Goal: Task Accomplishment & Management: Use online tool/utility

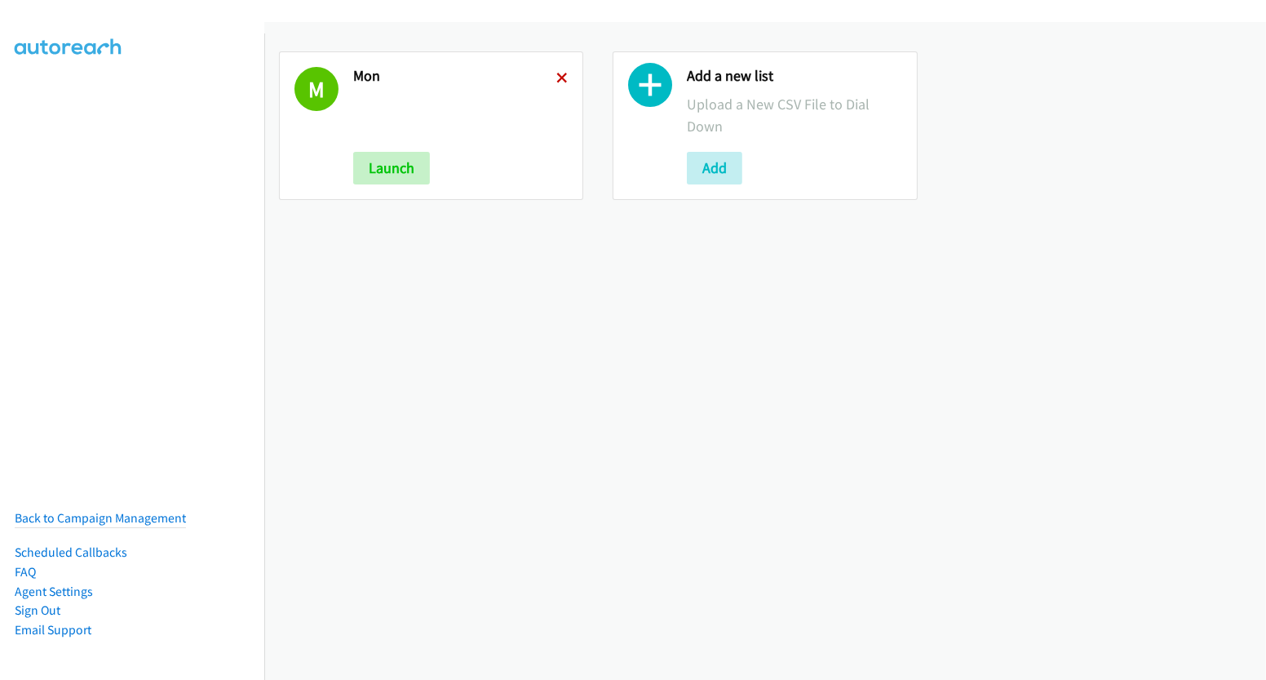
click at [559, 81] on icon at bounding box center [561, 78] width 11 height 11
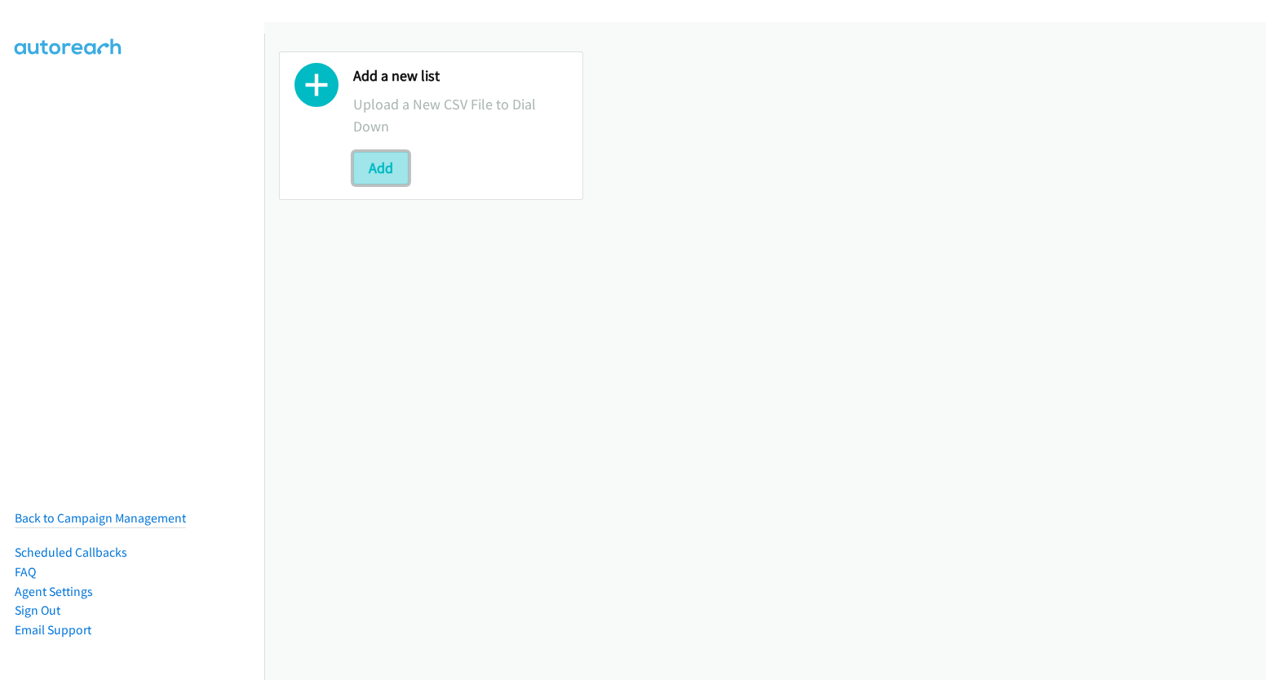
click at [381, 169] on button "Add" at bounding box center [380, 168] width 55 height 33
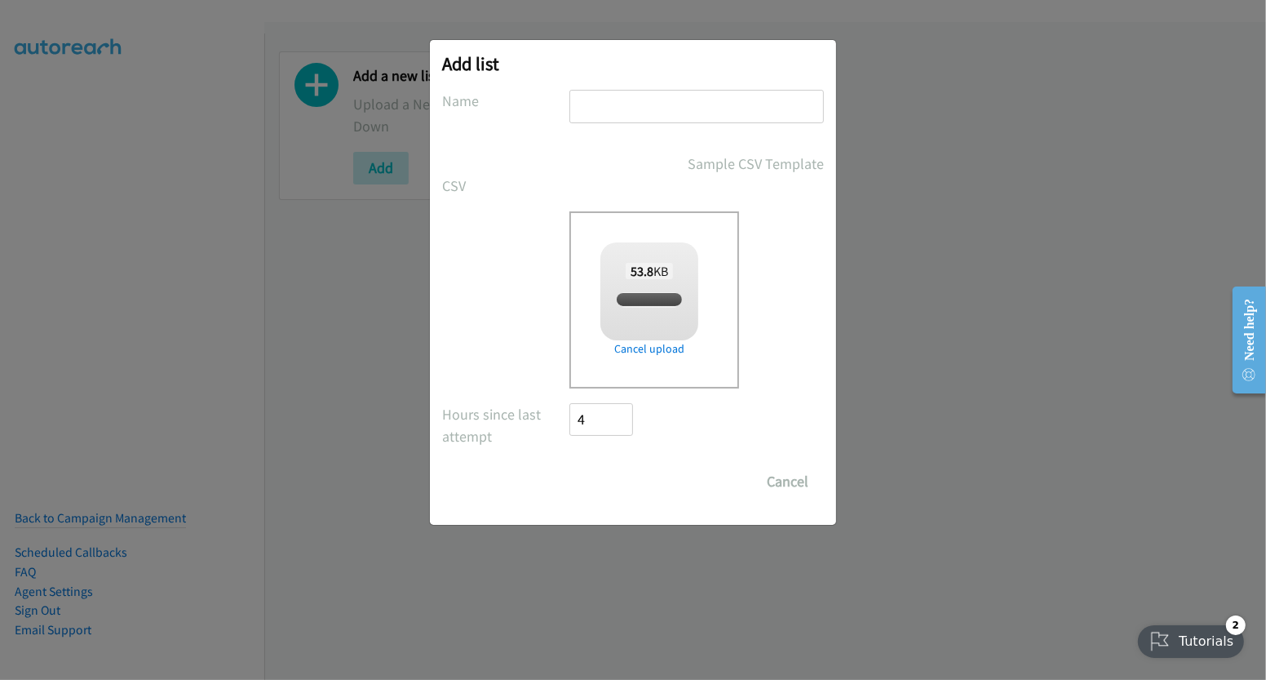
click at [646, 117] on input "text" at bounding box center [696, 106] width 255 height 33
checkbox input "true"
type input "tues"
click at [612, 475] on input "Save List" at bounding box center [612, 481] width 86 height 33
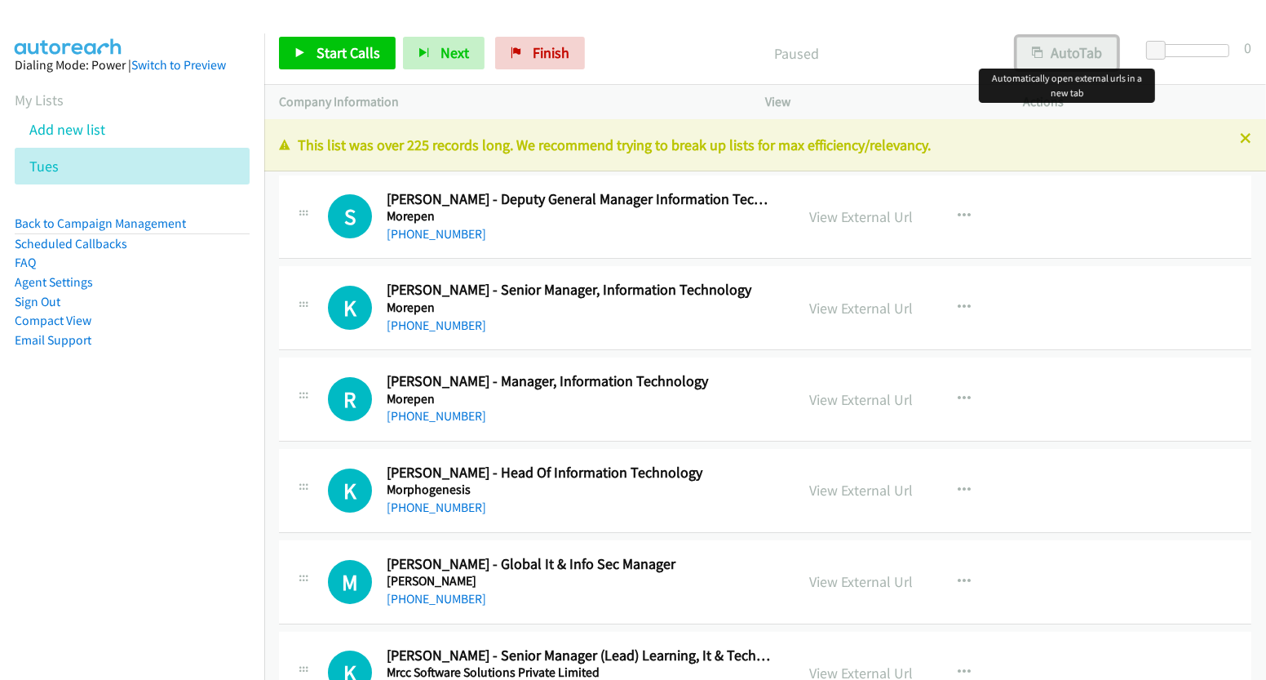
click at [1082, 64] on button "AutoTab" at bounding box center [1066, 53] width 101 height 33
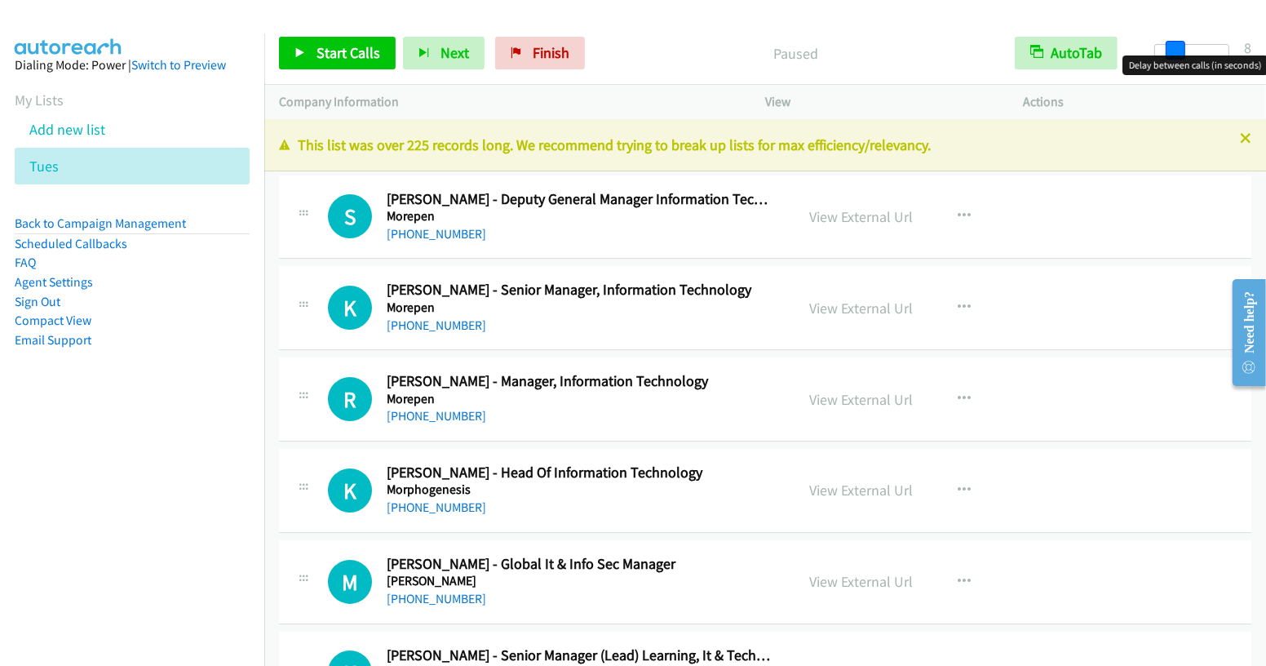
drag, startPoint x: 1160, startPoint y: 52, endPoint x: 1180, endPoint y: 53, distance: 19.6
click at [1180, 53] on span at bounding box center [1176, 51] width 20 height 20
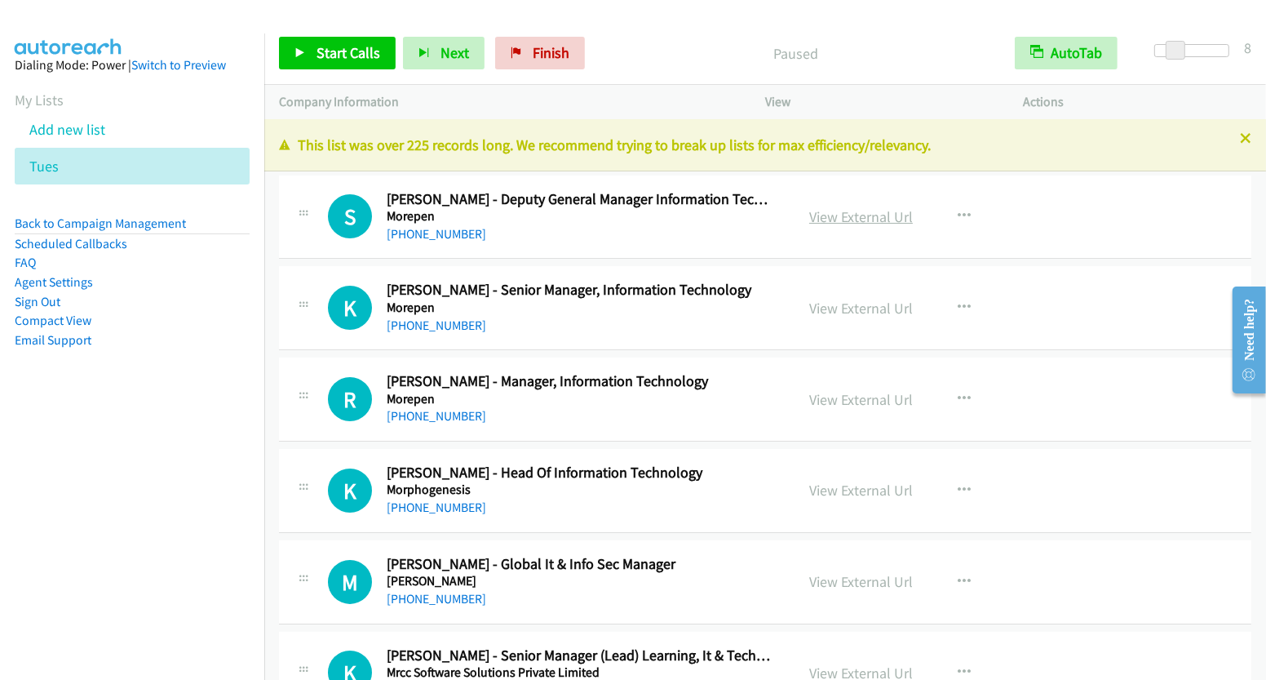
click at [853, 209] on link "View External Url" at bounding box center [861, 216] width 104 height 19
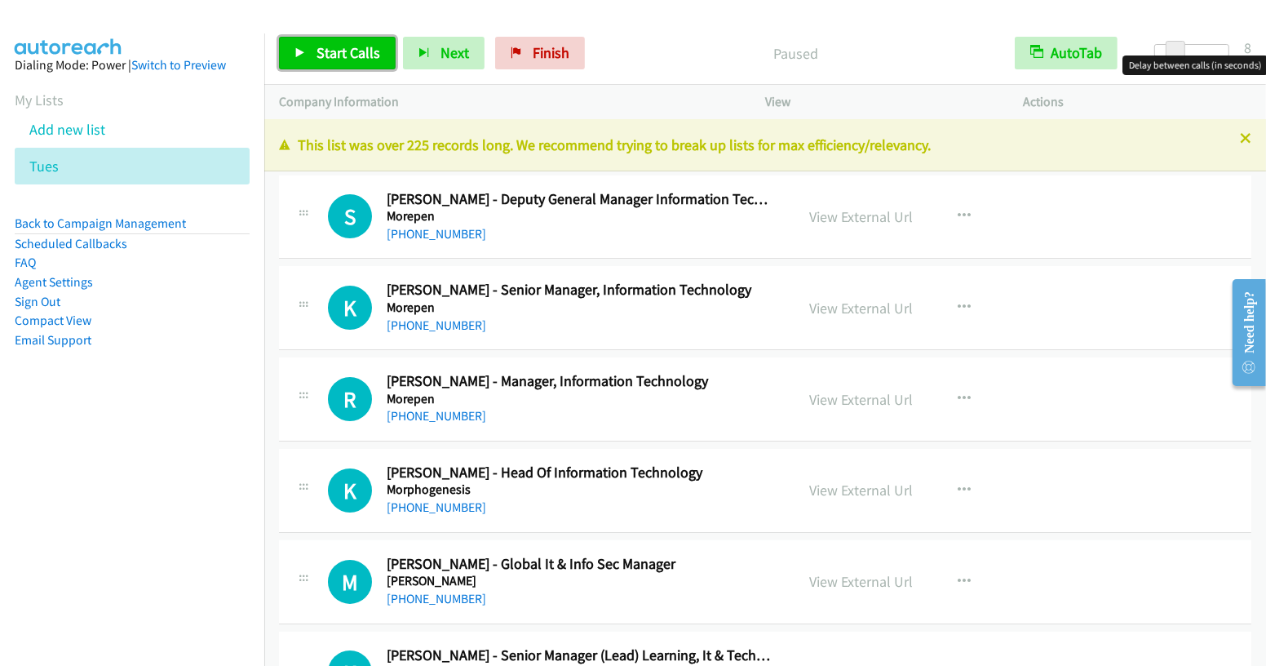
click at [343, 54] on span "Start Calls" at bounding box center [349, 52] width 64 height 19
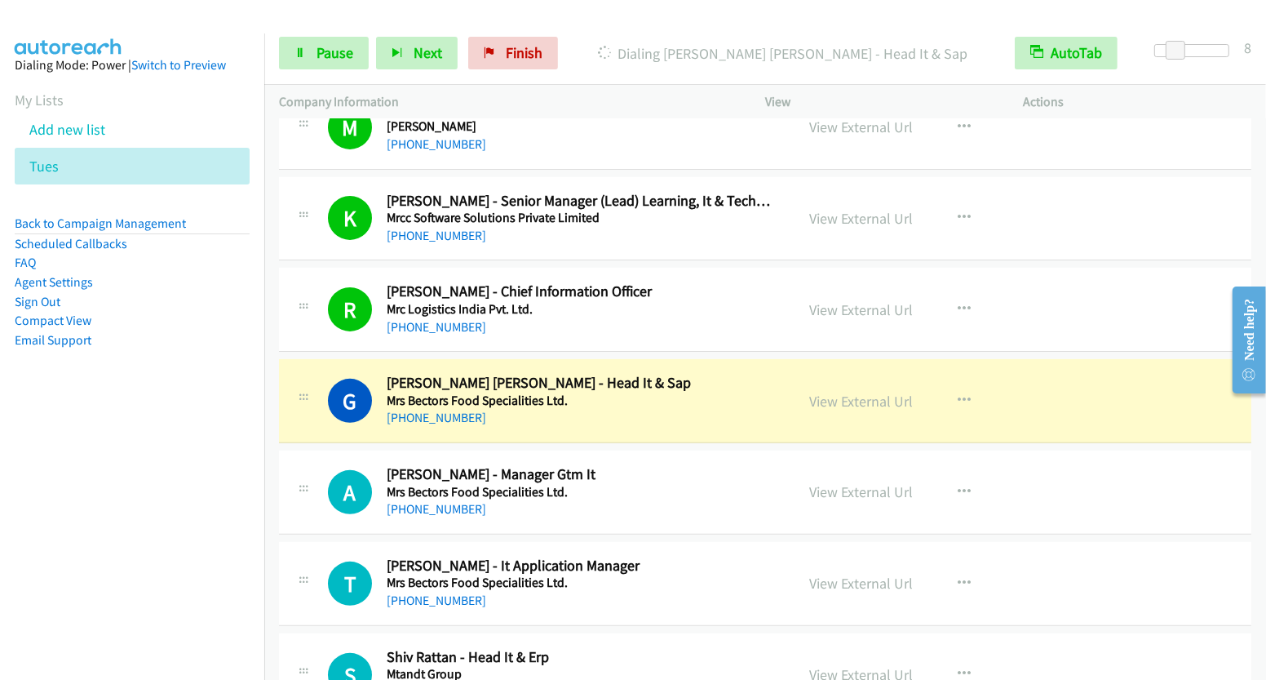
scroll to position [527, 0]
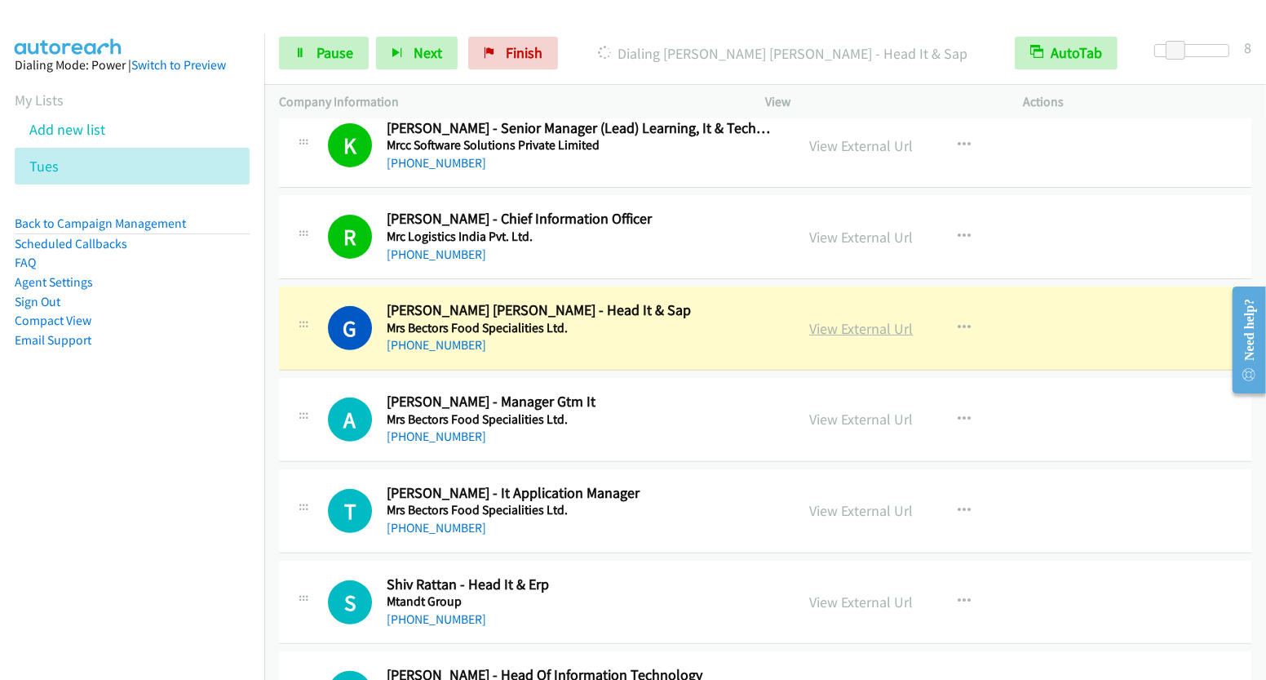
click at [852, 327] on link "View External Url" at bounding box center [861, 328] width 104 height 19
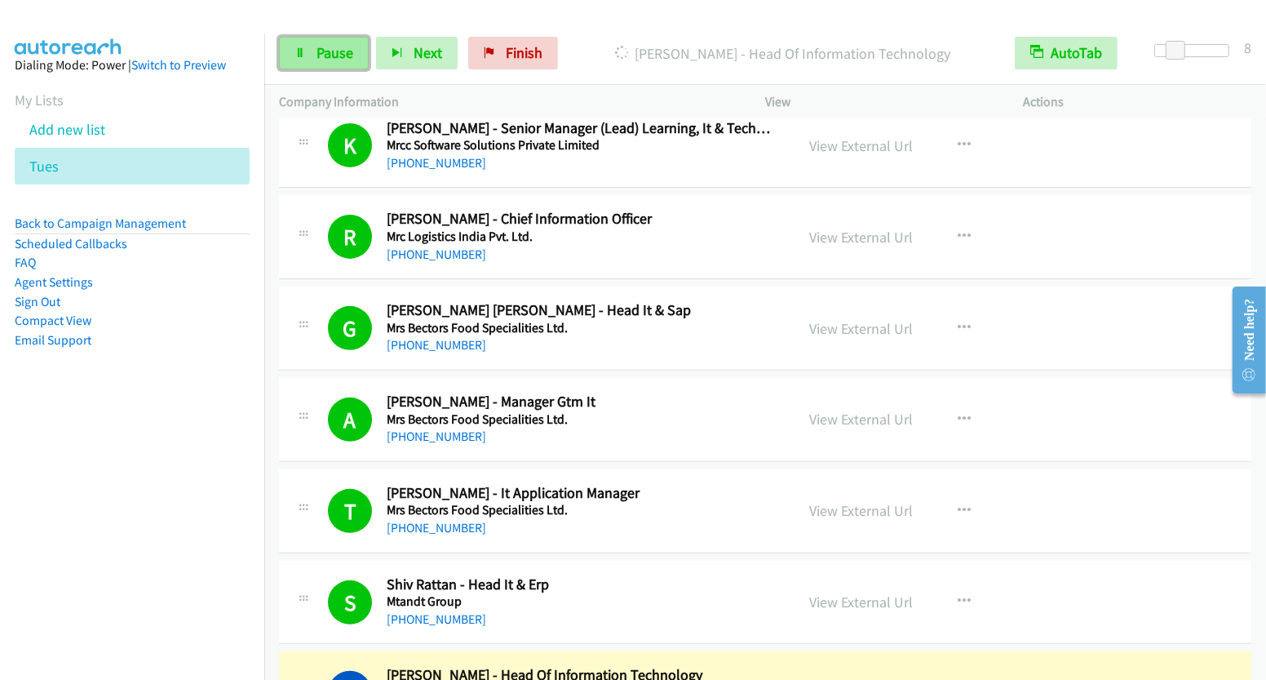
click at [308, 60] on link "Pause" at bounding box center [324, 53] width 90 height 33
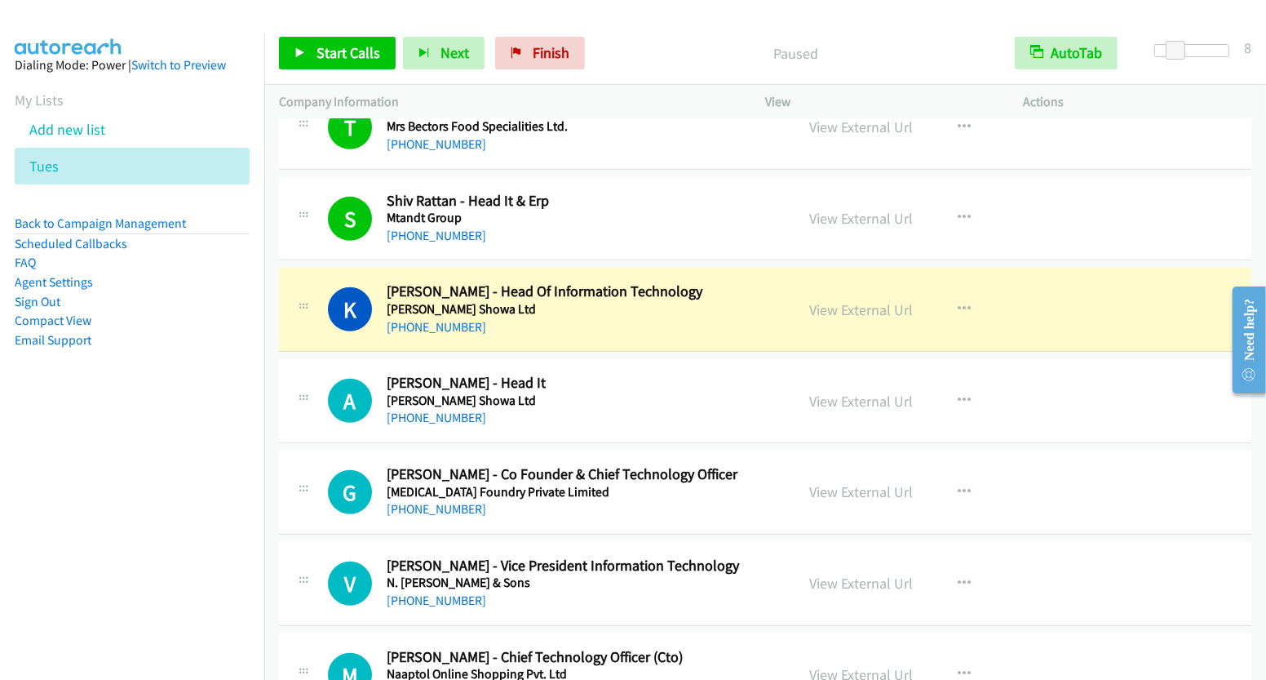
scroll to position [930, 0]
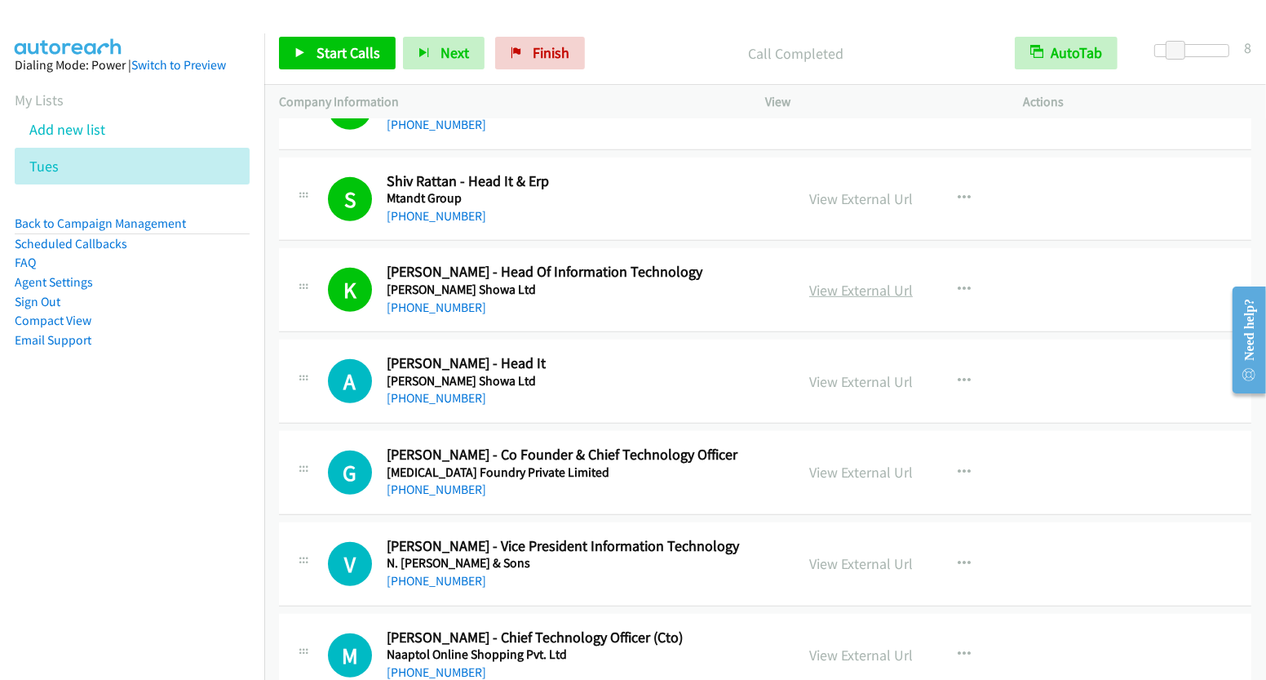
click at [844, 289] on link "View External Url" at bounding box center [861, 290] width 104 height 19
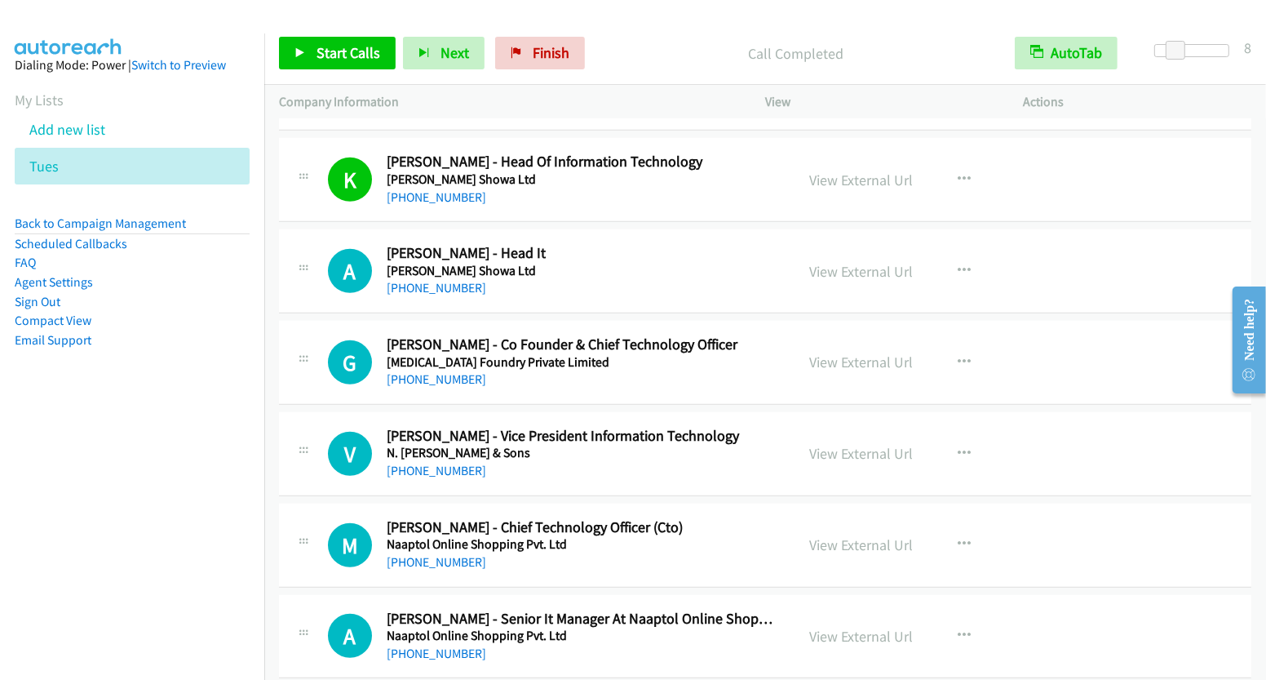
scroll to position [1046, 0]
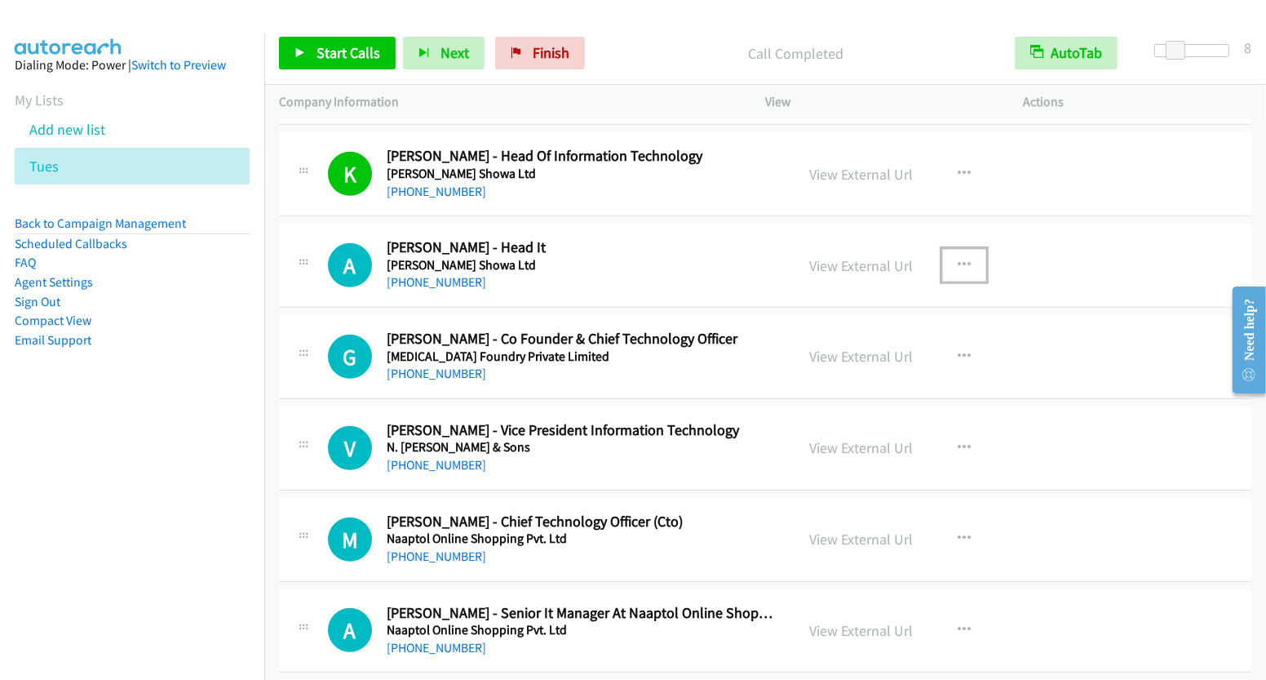
click at [952, 251] on button "button" at bounding box center [964, 265] width 44 height 33
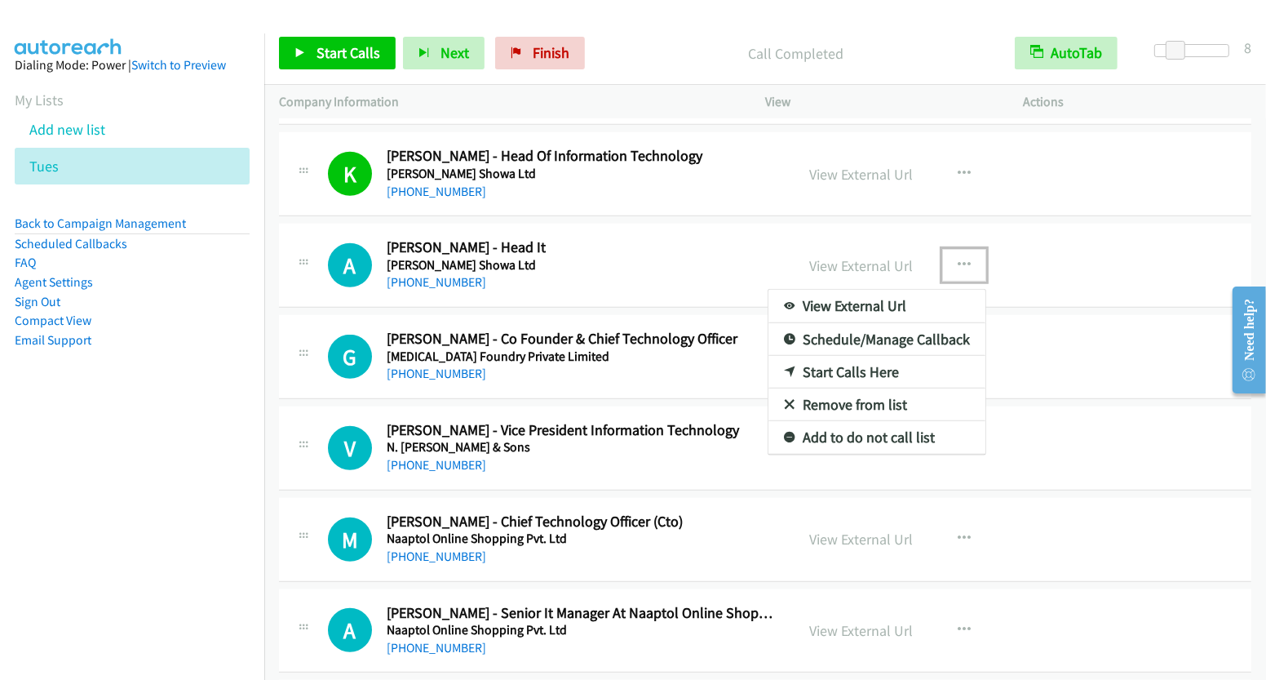
click at [854, 367] on link "Start Calls Here" at bounding box center [876, 372] width 217 height 33
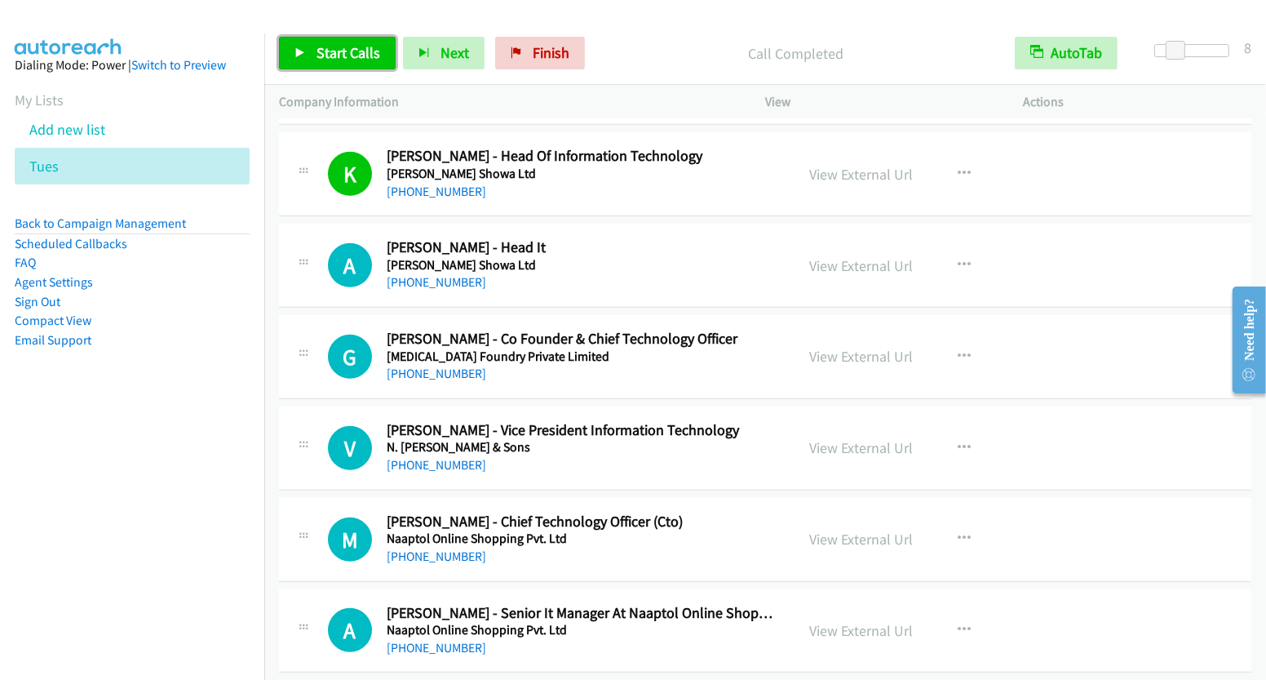
click at [344, 50] on span "Start Calls" at bounding box center [349, 52] width 64 height 19
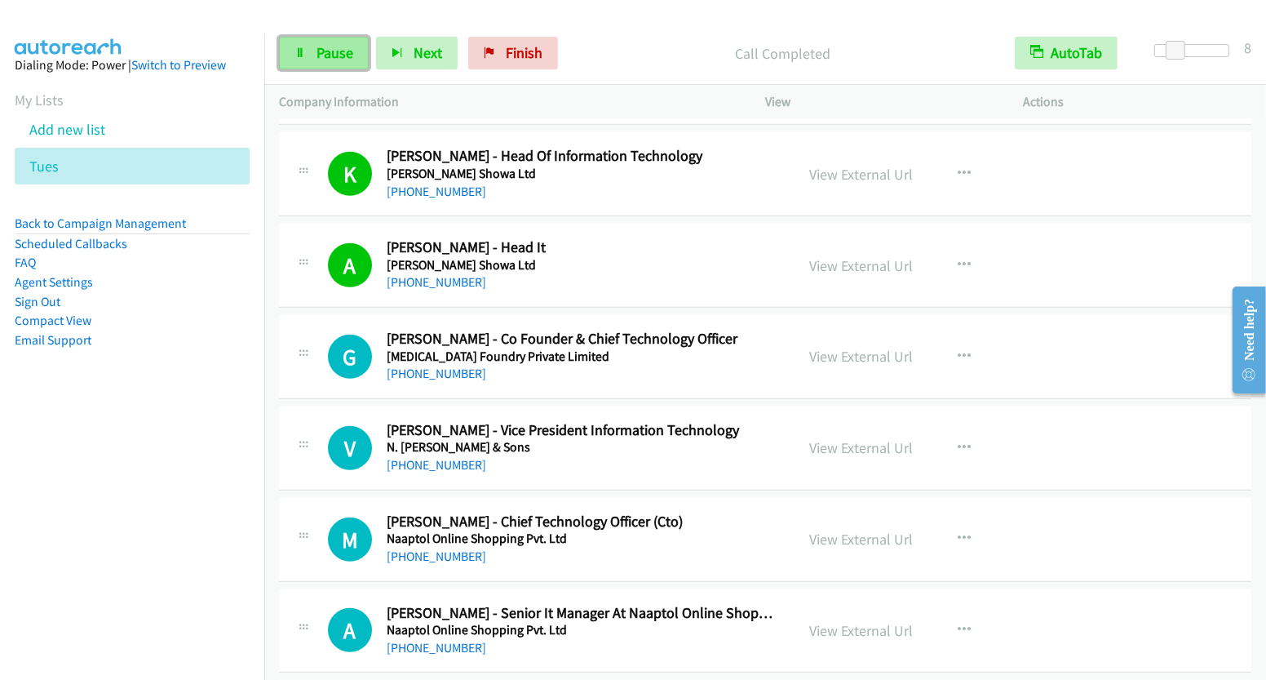
click at [325, 44] on span "Pause" at bounding box center [335, 52] width 37 height 19
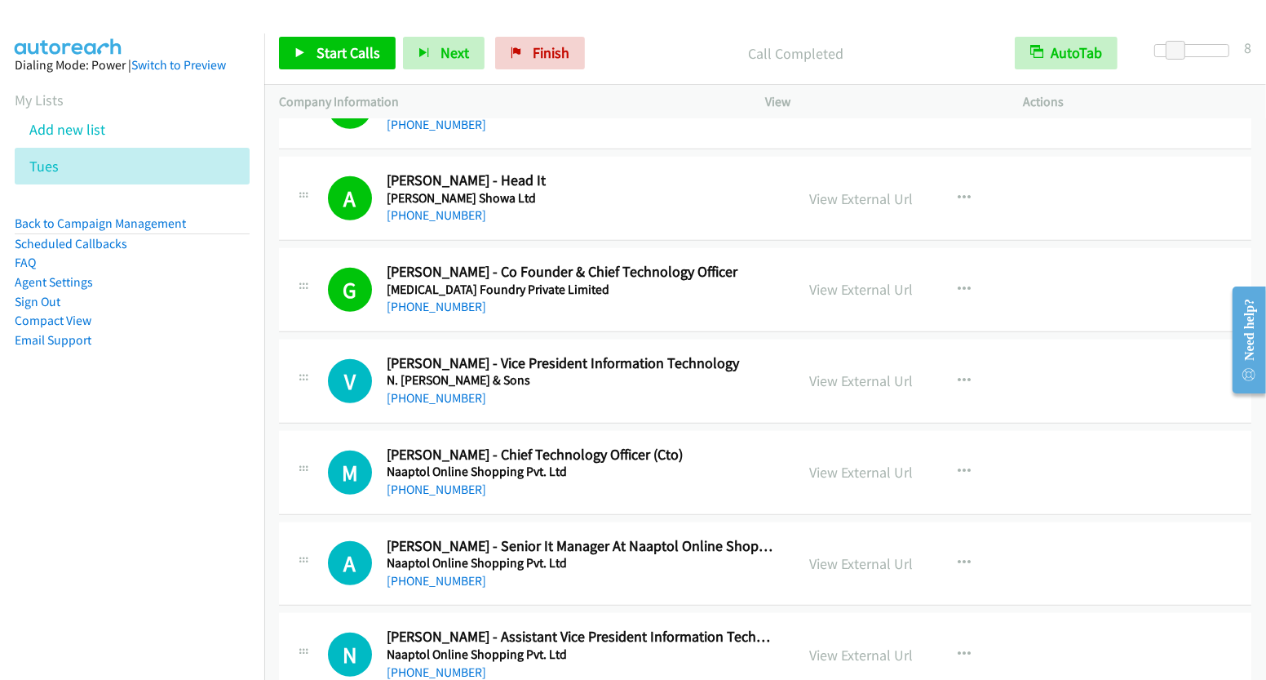
scroll to position [1128, 0]
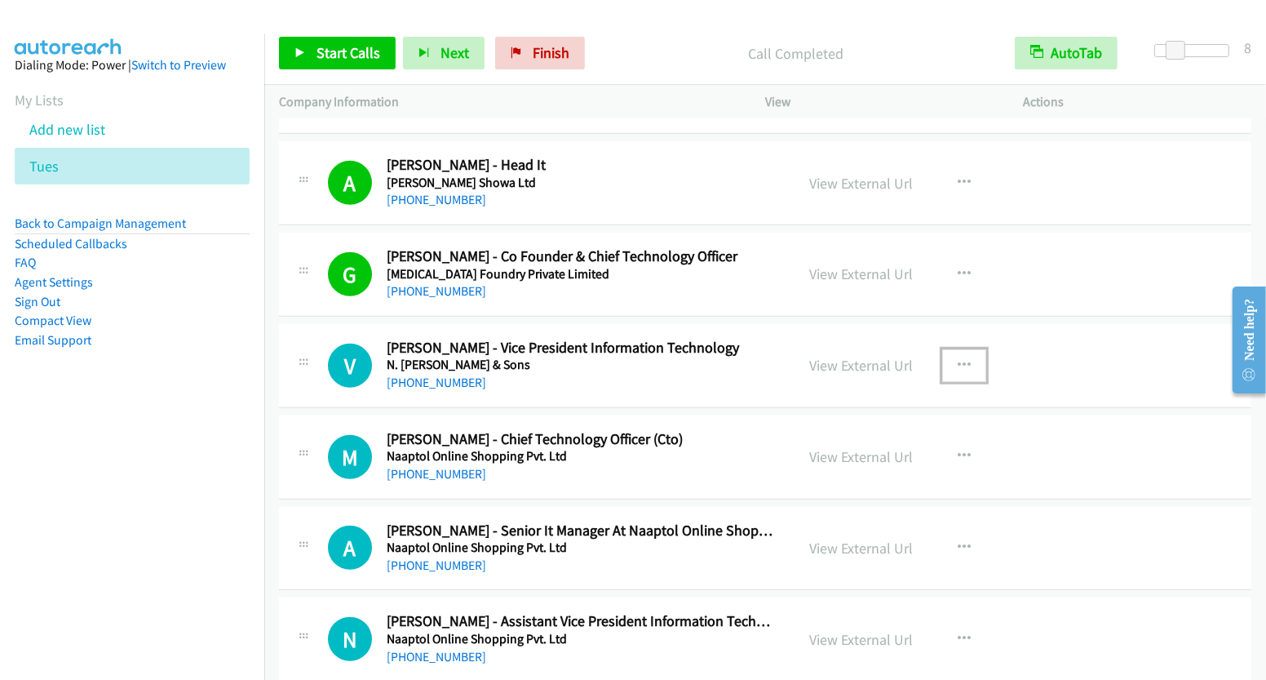
click at [958, 361] on icon "button" at bounding box center [964, 365] width 13 height 13
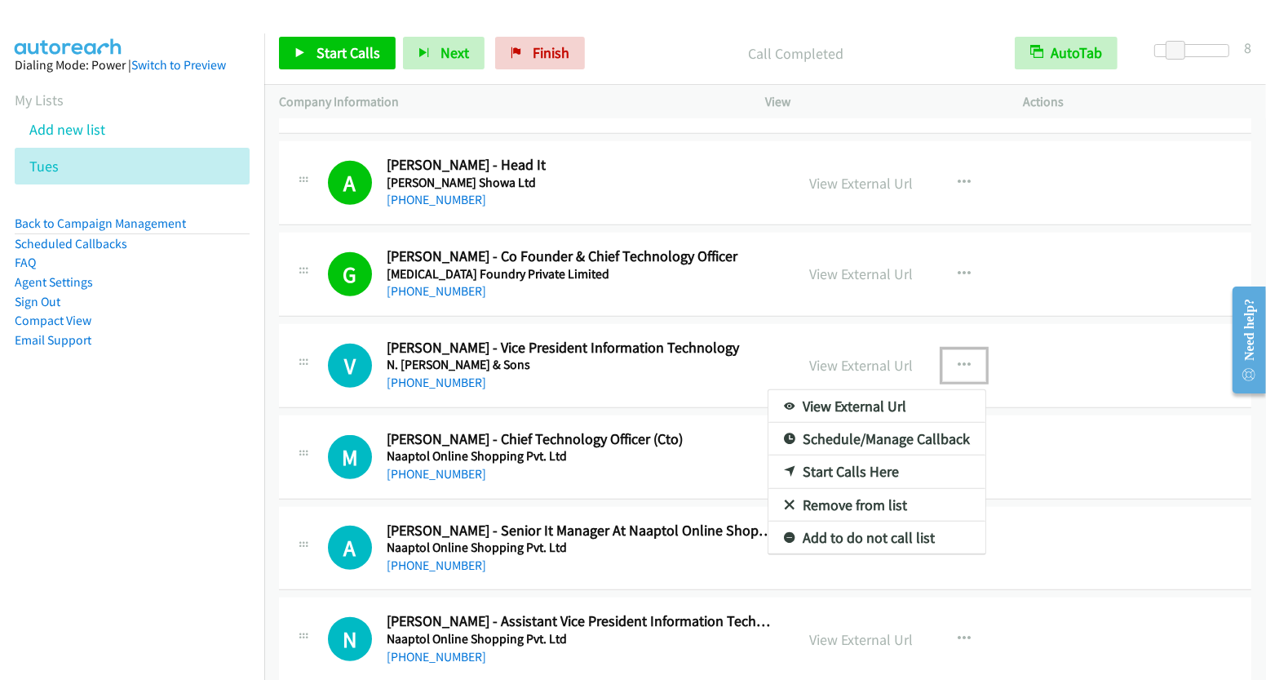
click at [878, 463] on link "Start Calls Here" at bounding box center [876, 471] width 217 height 33
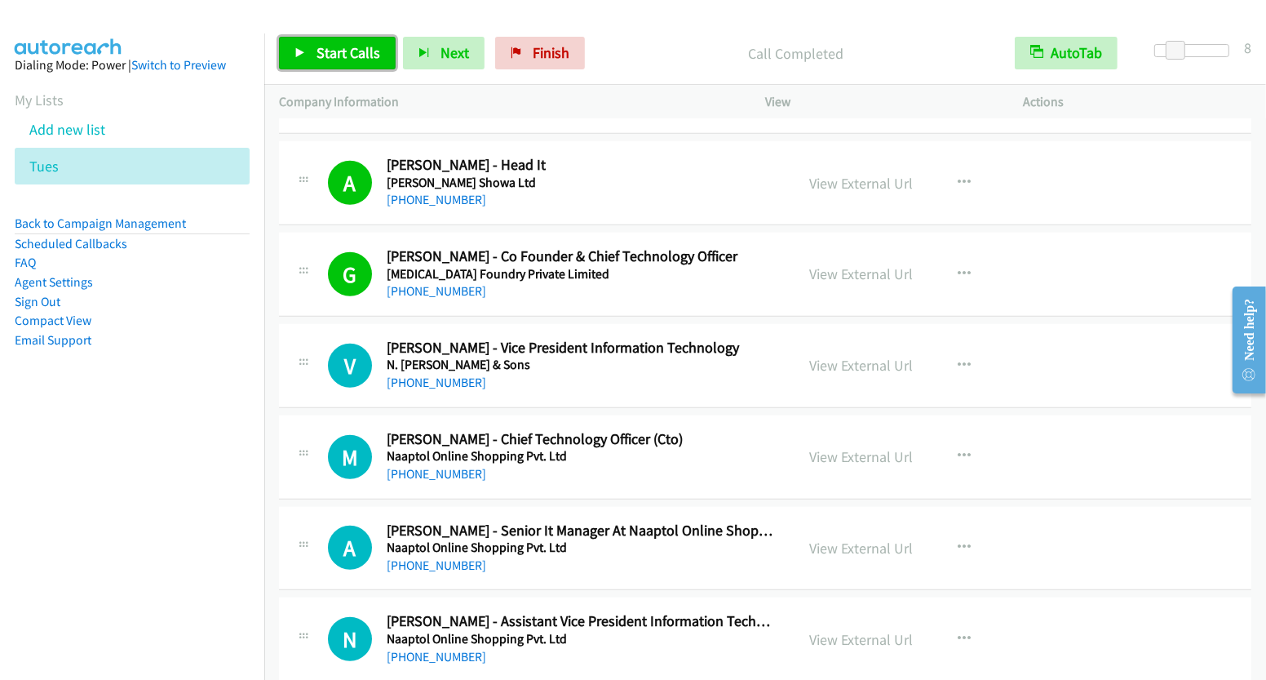
click at [362, 64] on link "Start Calls" at bounding box center [337, 53] width 117 height 33
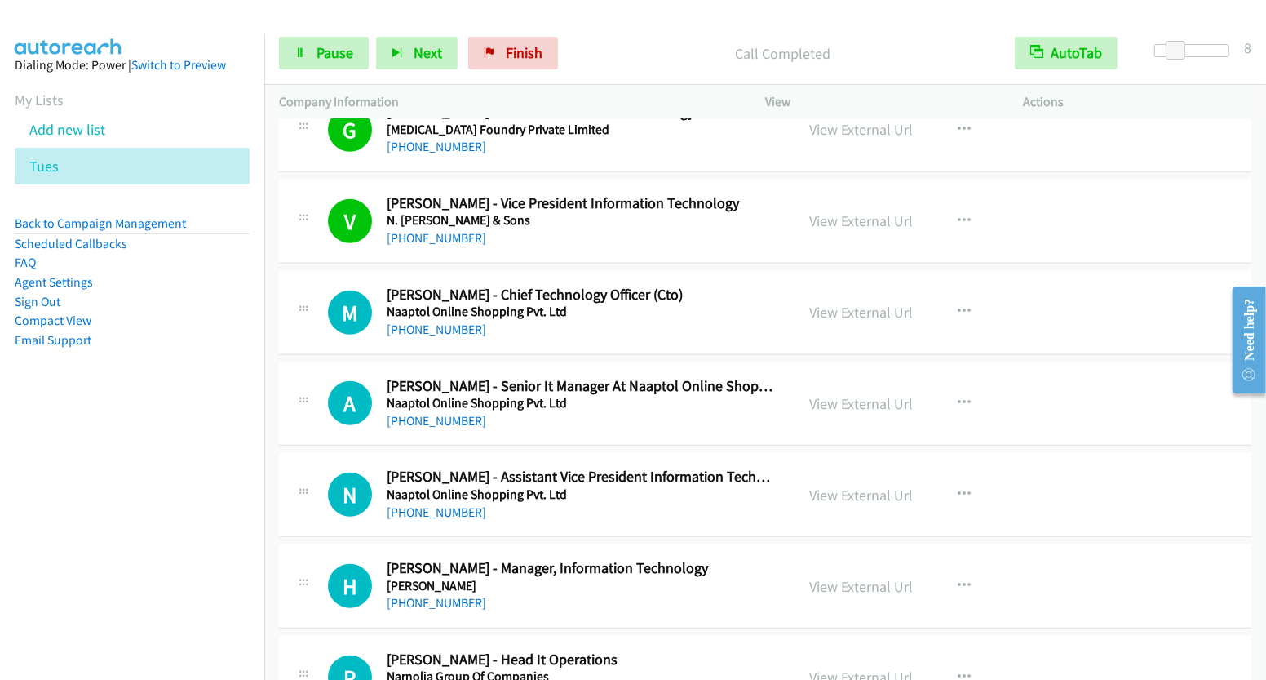
scroll to position [1274, 0]
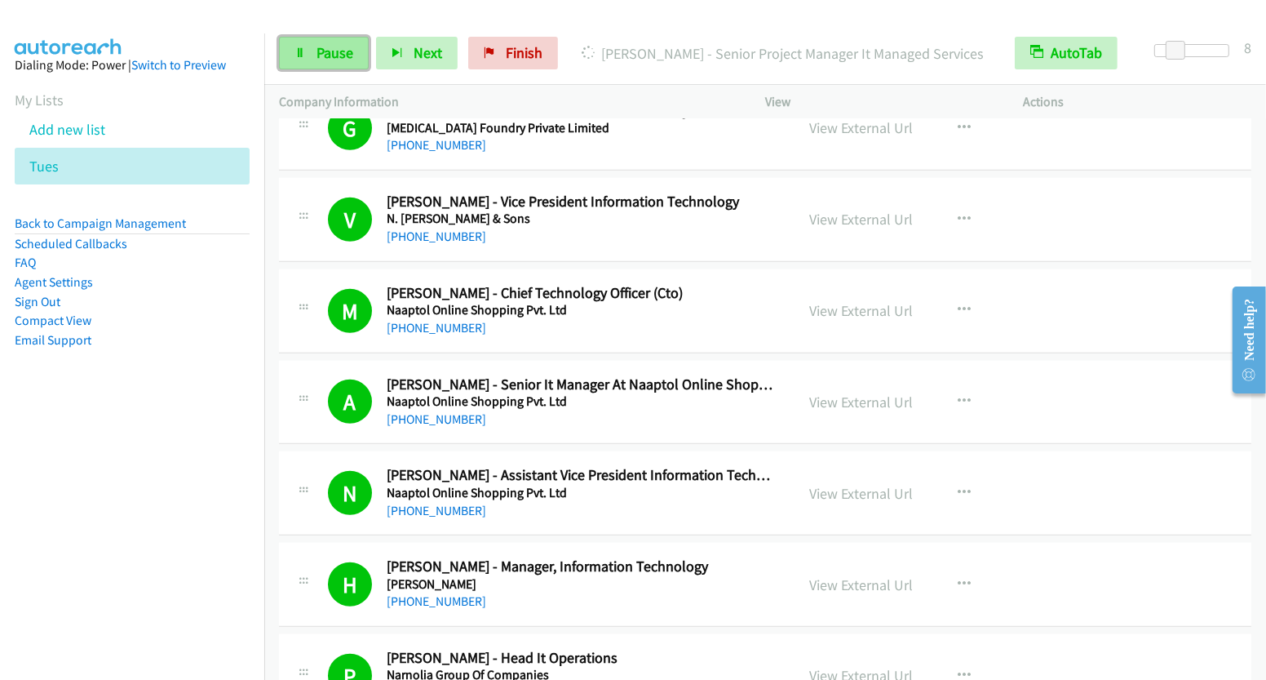
click at [337, 57] on span "Pause" at bounding box center [335, 52] width 37 height 19
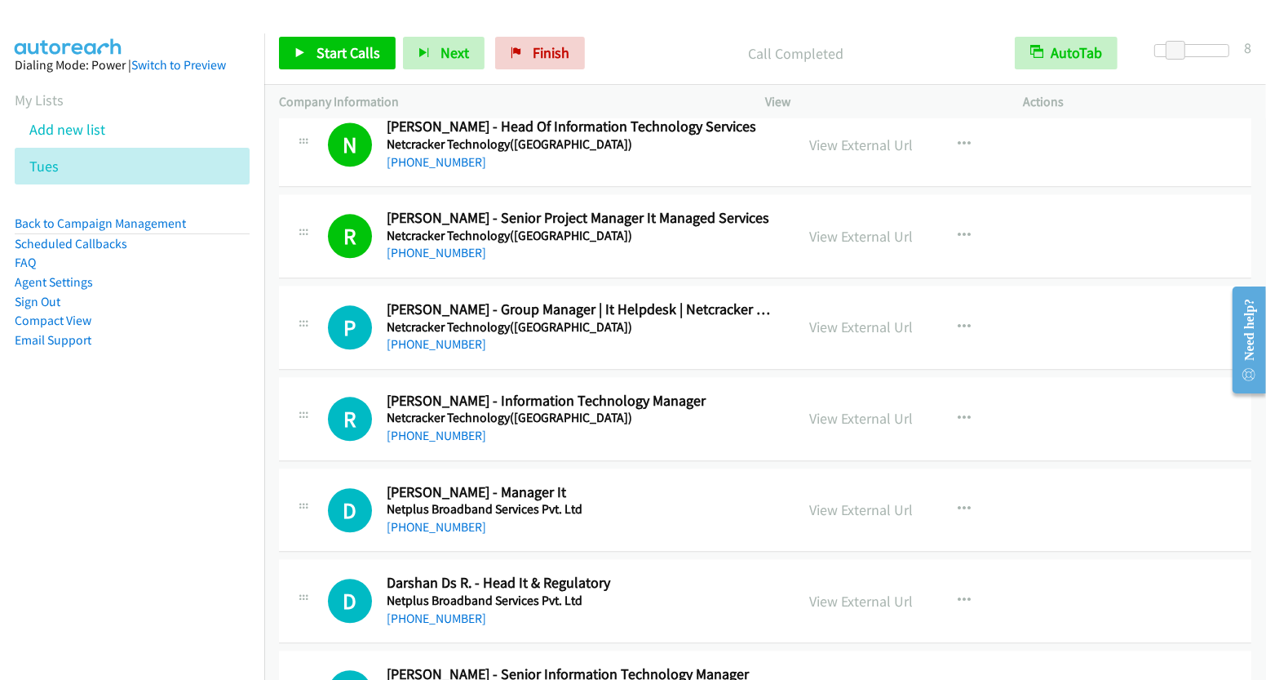
scroll to position [3512, 0]
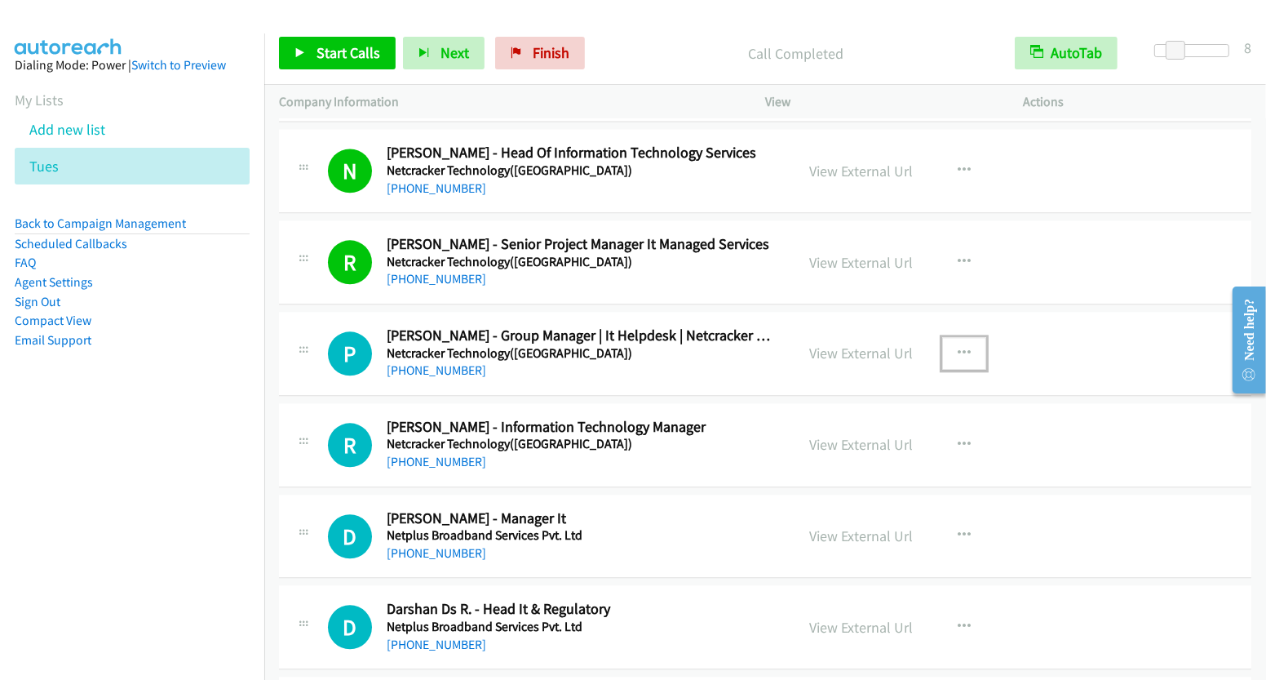
click at [949, 337] on button "button" at bounding box center [964, 353] width 44 height 33
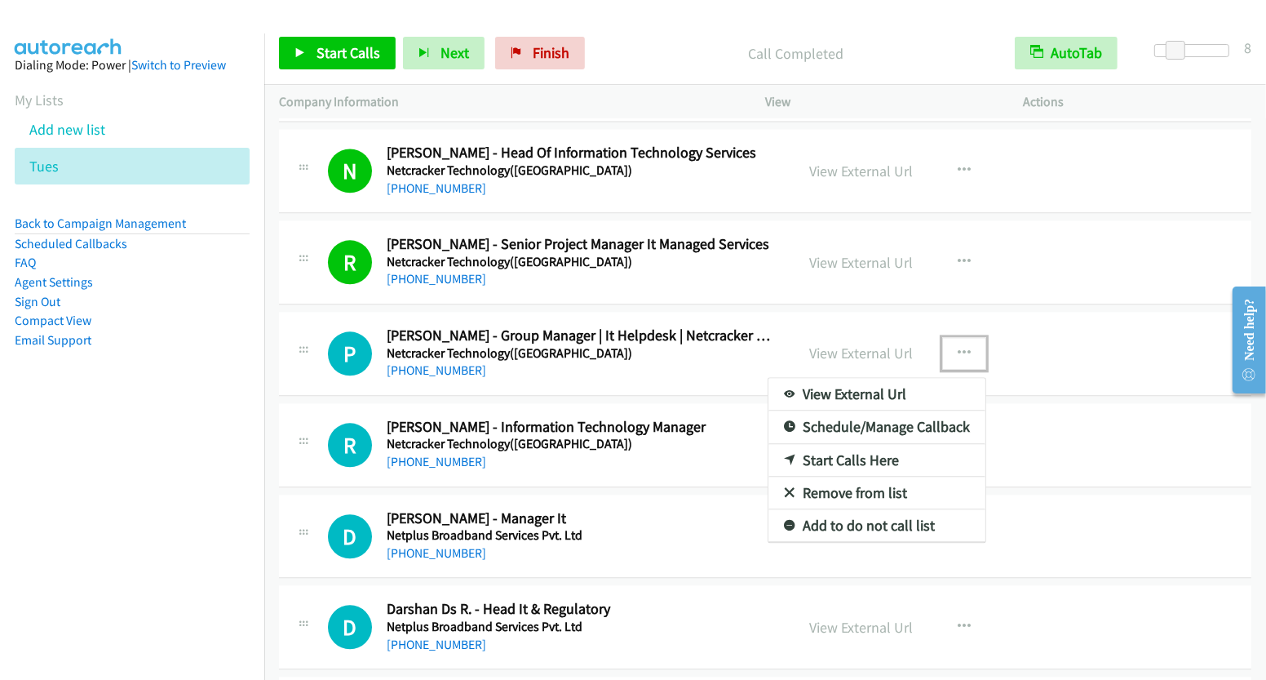
click at [860, 444] on link "Start Calls Here" at bounding box center [876, 460] width 217 height 33
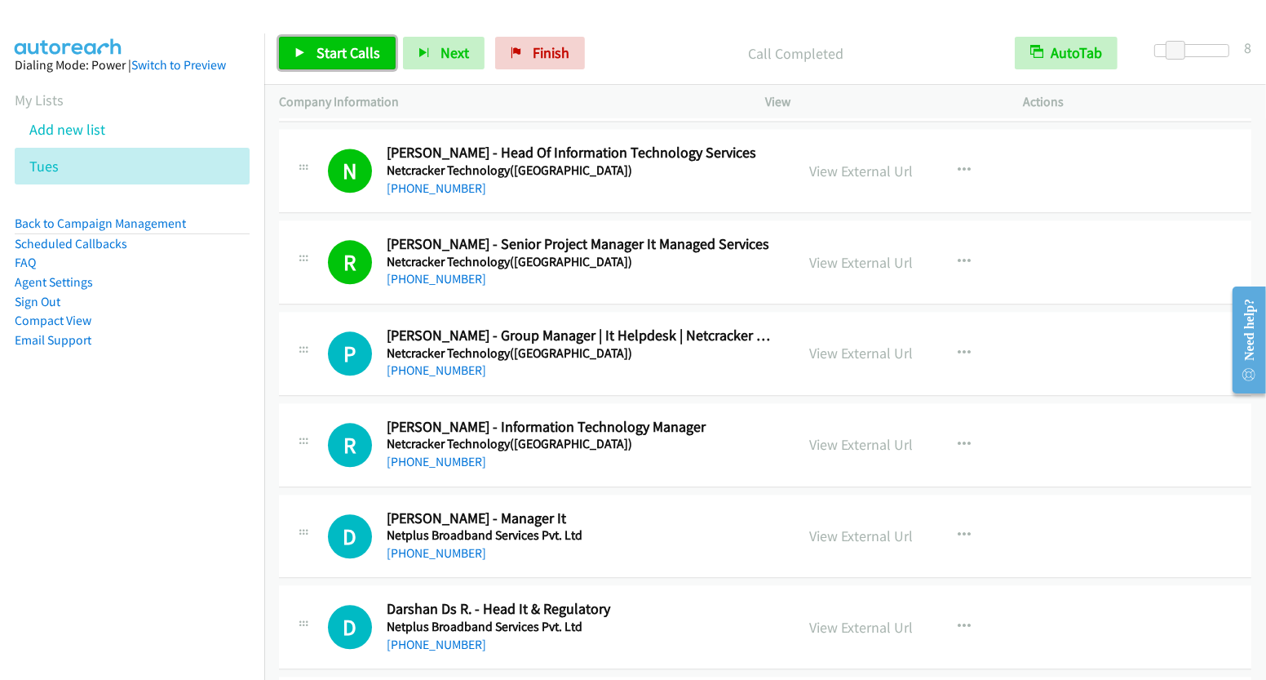
click at [352, 55] on span "Start Calls" at bounding box center [349, 52] width 64 height 19
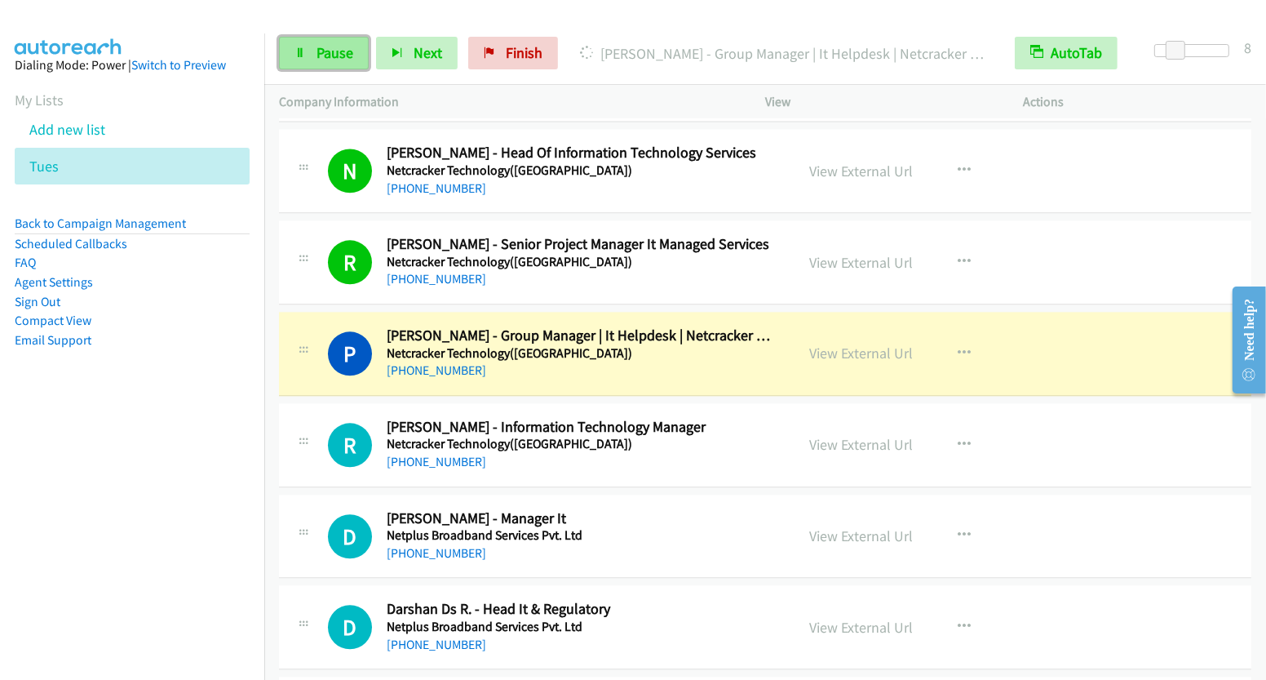
click at [317, 50] on span "Pause" at bounding box center [335, 52] width 37 height 19
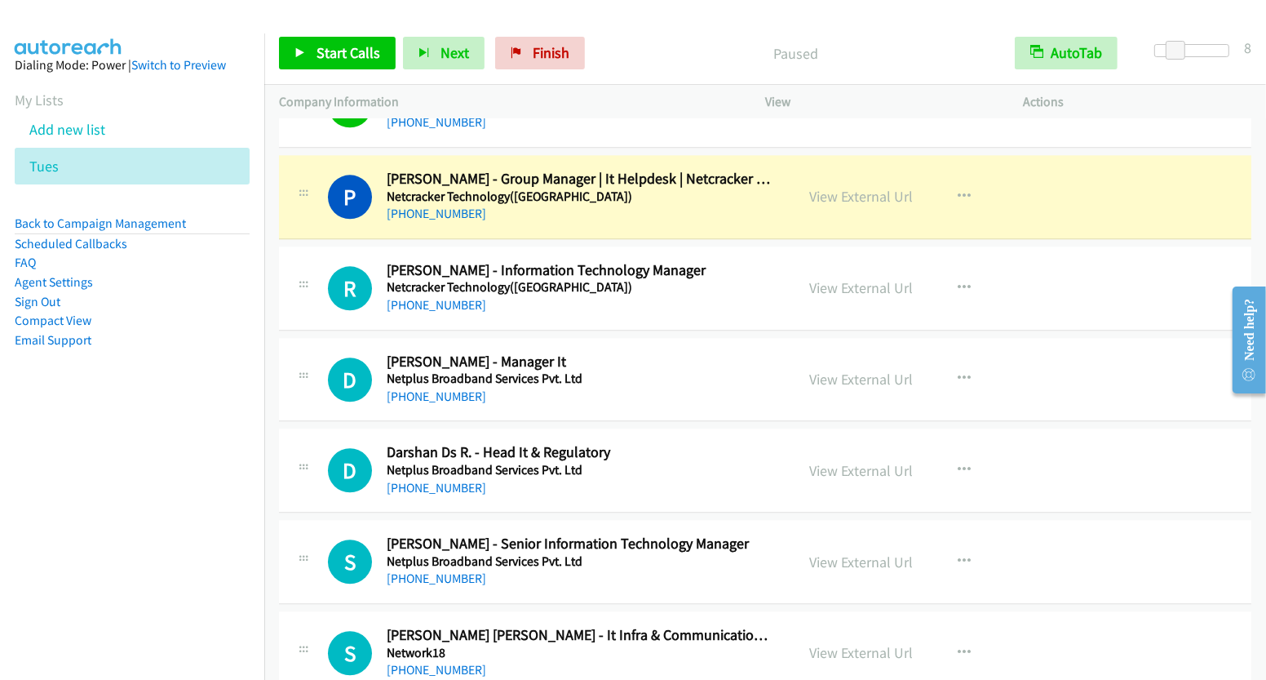
scroll to position [3669, 0]
click at [961, 372] on icon "button" at bounding box center [964, 378] width 13 height 13
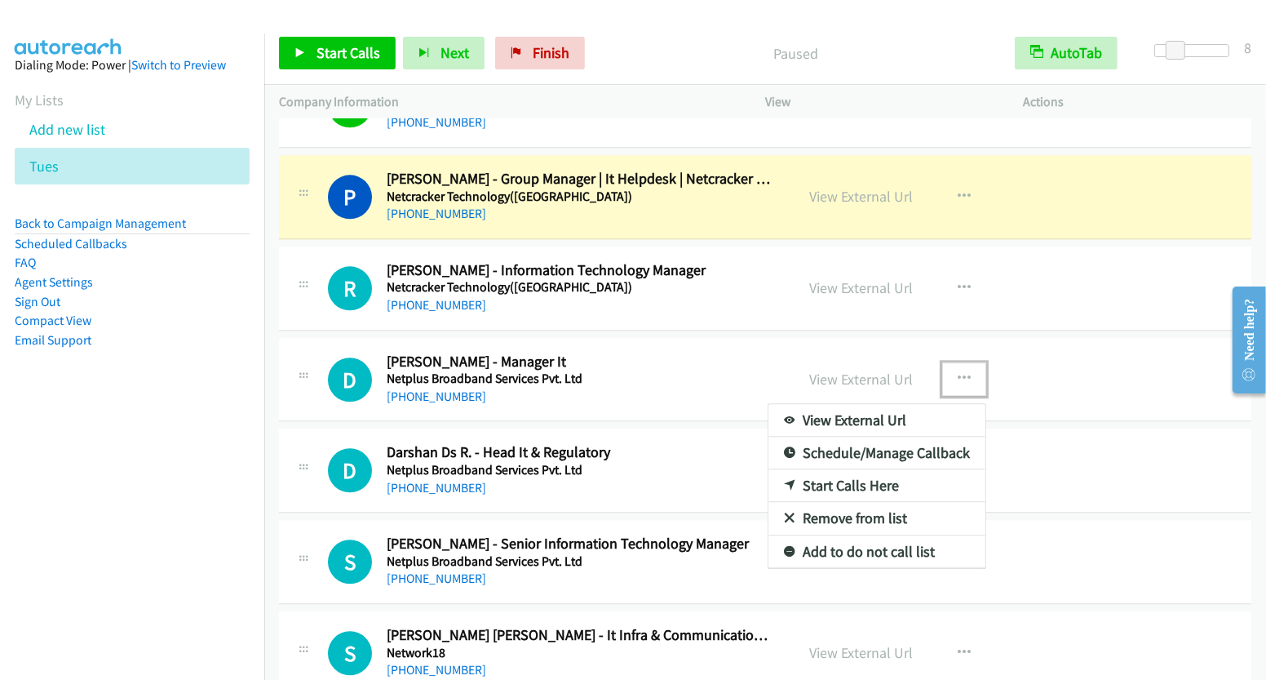
click at [887, 469] on link "Start Calls Here" at bounding box center [876, 485] width 217 height 33
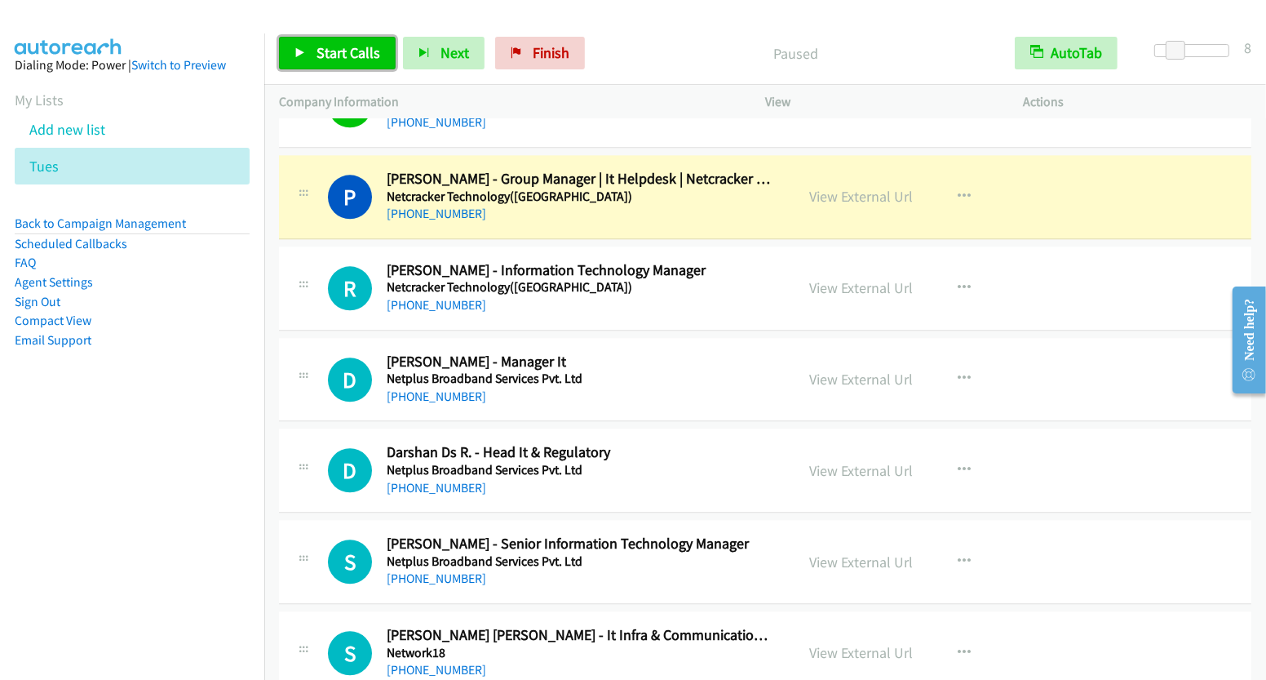
click at [330, 62] on link "Start Calls" at bounding box center [337, 53] width 117 height 33
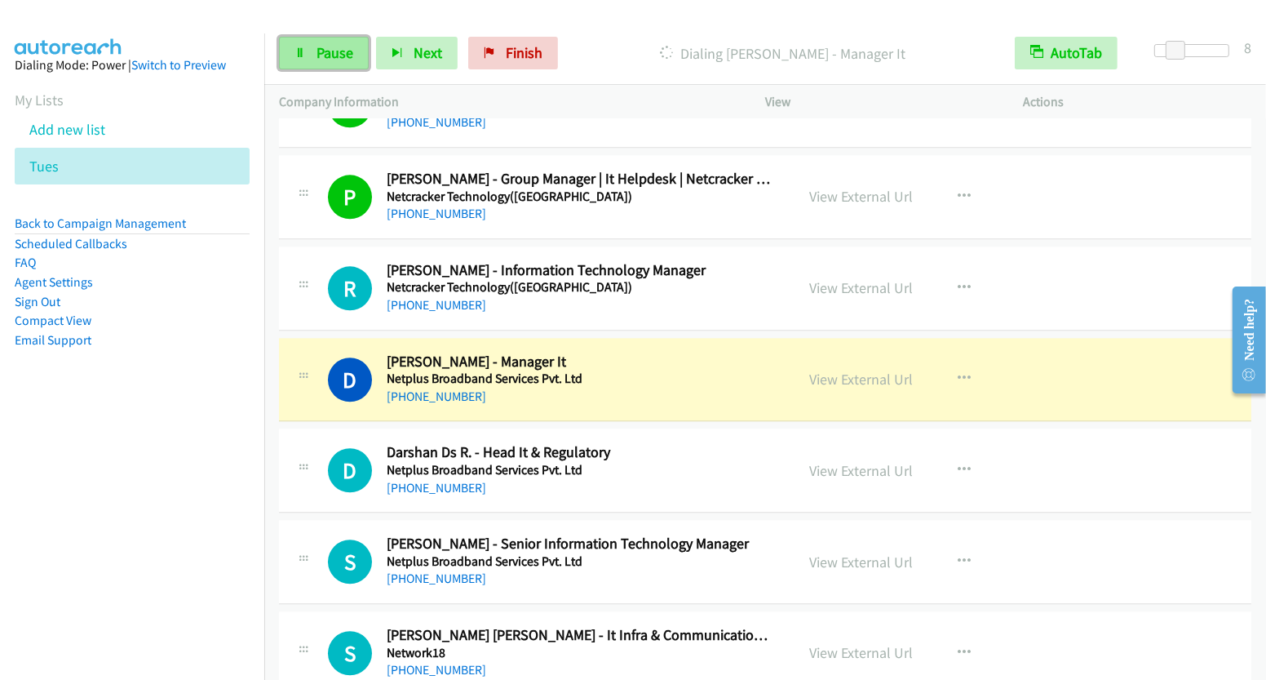
click at [330, 58] on span "Pause" at bounding box center [335, 52] width 37 height 19
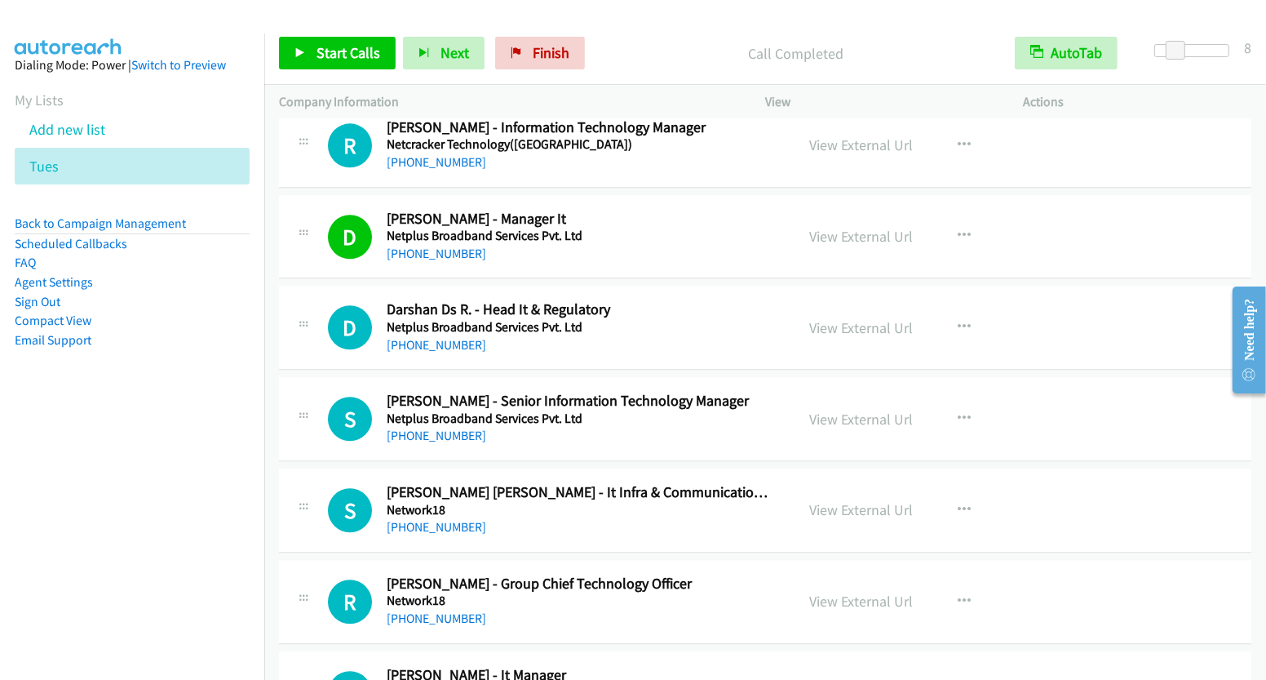
scroll to position [3815, 0]
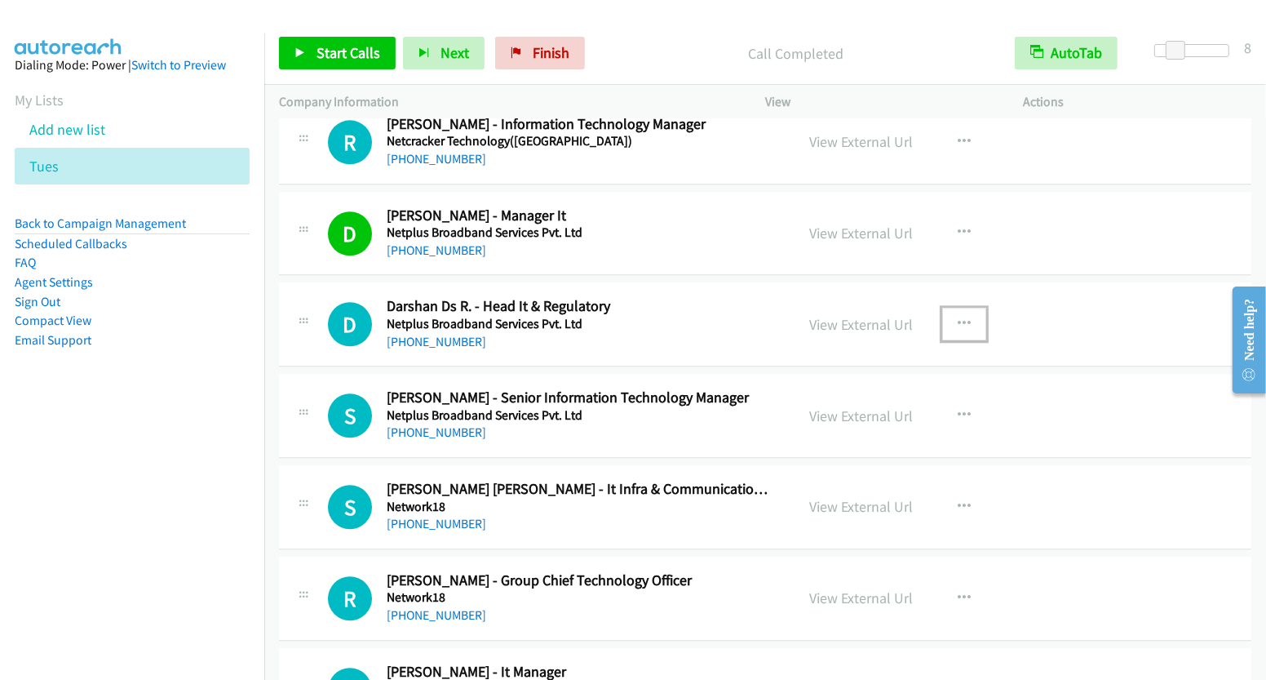
click at [961, 317] on icon "button" at bounding box center [964, 323] width 13 height 13
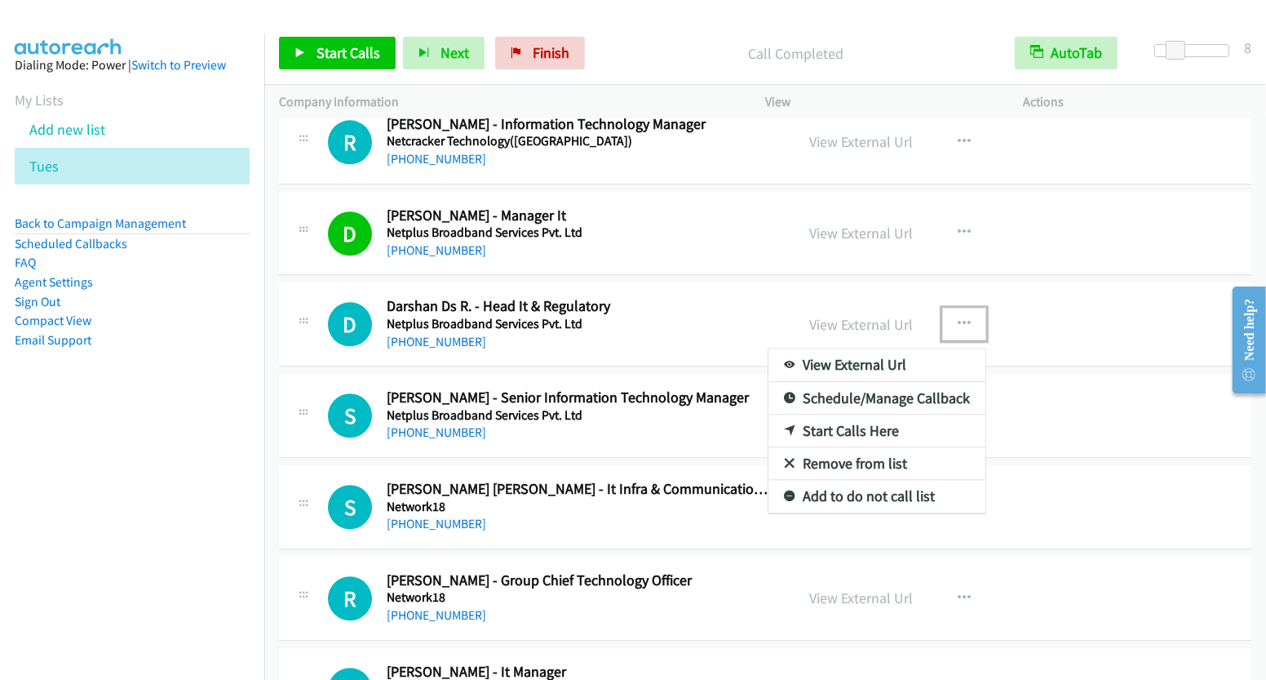
click at [867, 414] on link "Start Calls Here" at bounding box center [876, 430] width 217 height 33
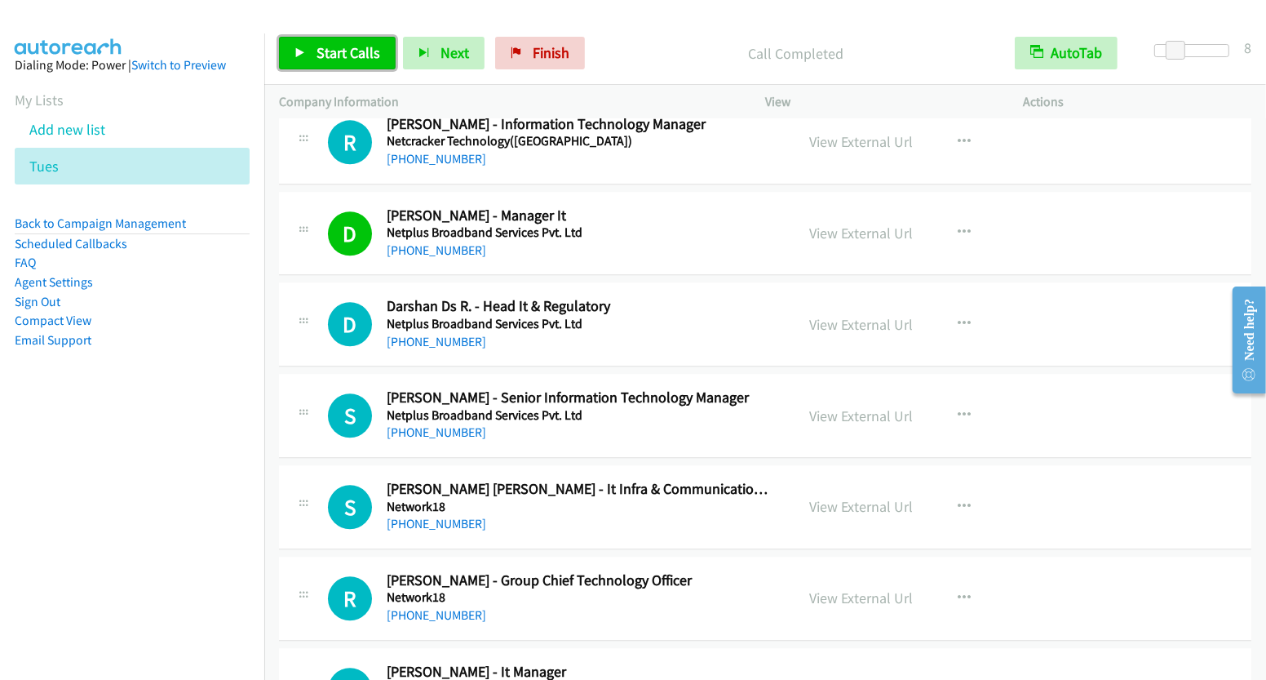
click at [331, 49] on span "Start Calls" at bounding box center [349, 52] width 64 height 19
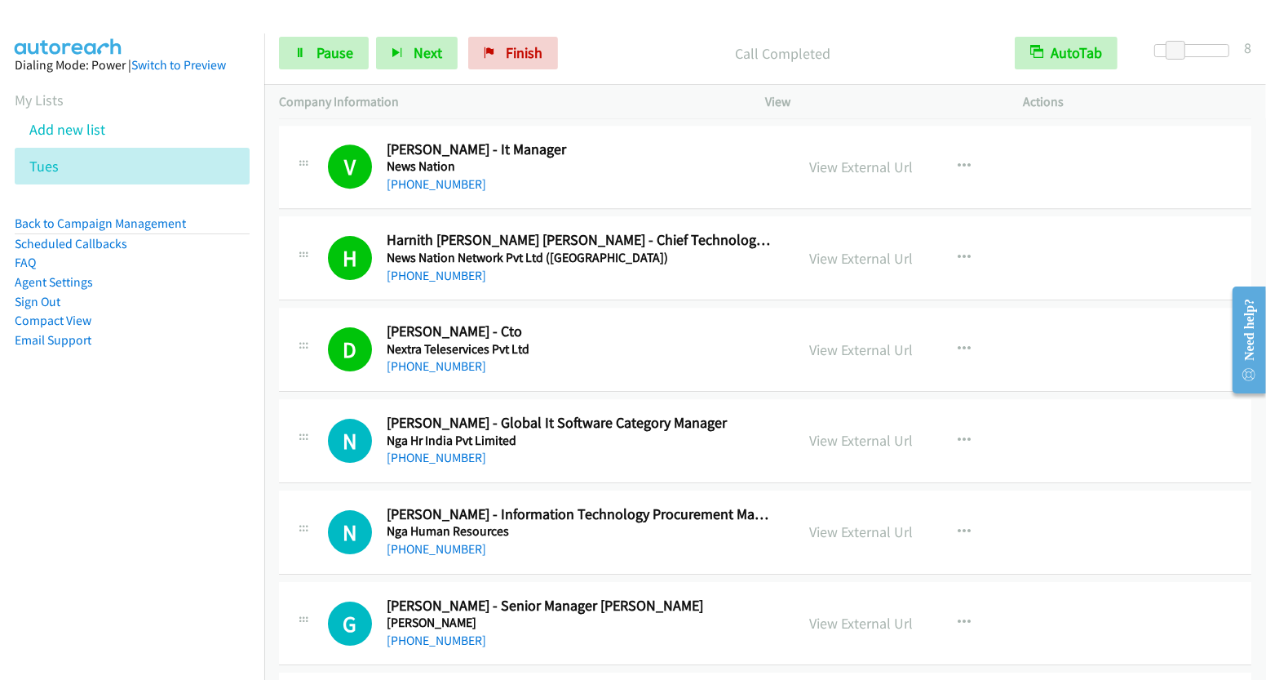
scroll to position [4949, 0]
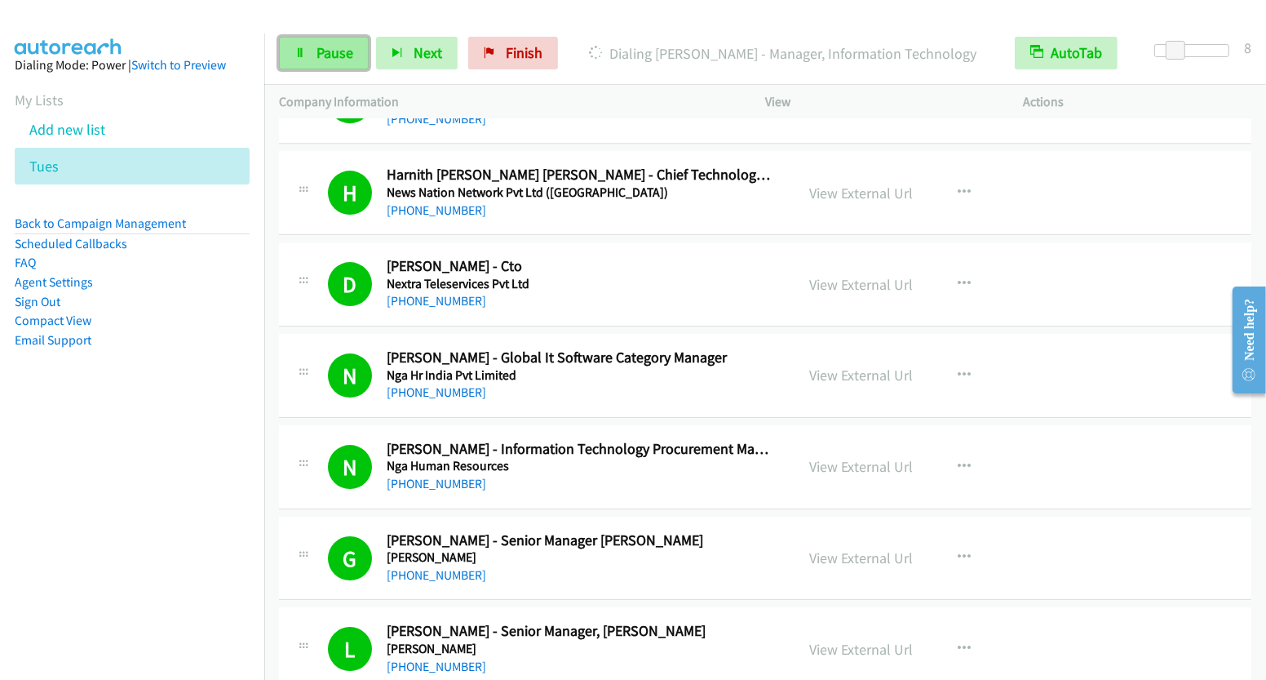
click at [330, 51] on span "Pause" at bounding box center [335, 52] width 37 height 19
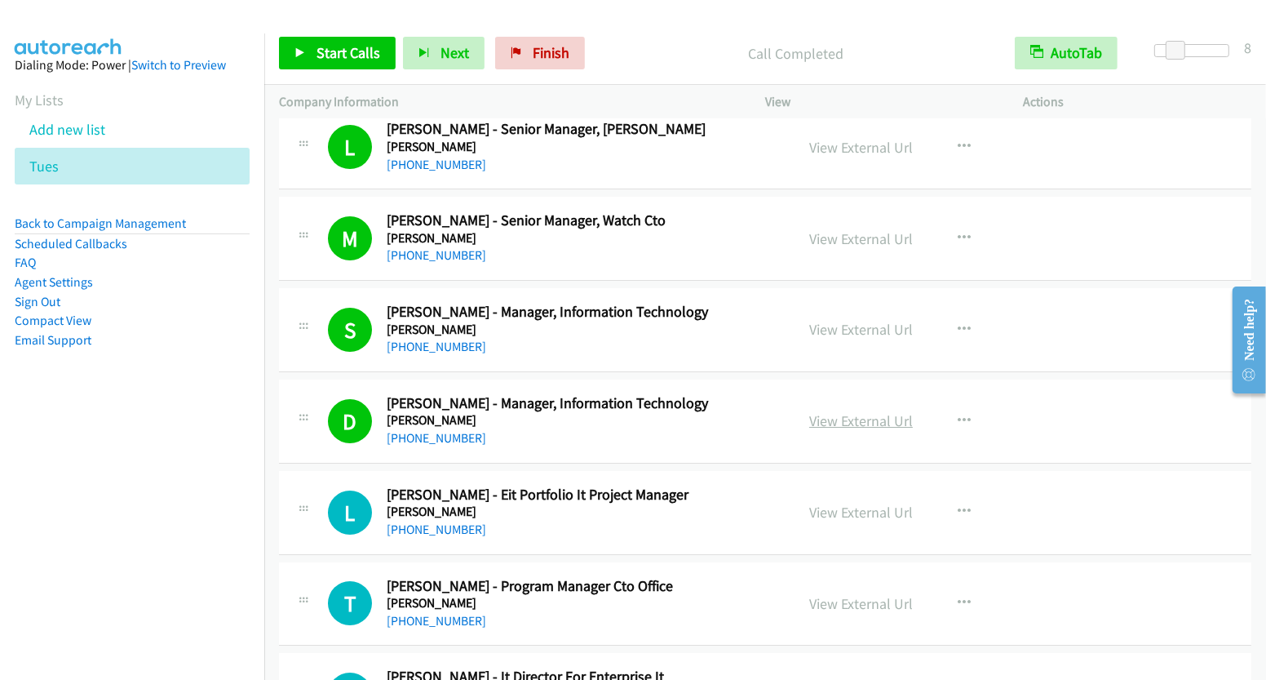
scroll to position [5452, 0]
click at [870, 410] on link "View External Url" at bounding box center [861, 419] width 104 height 19
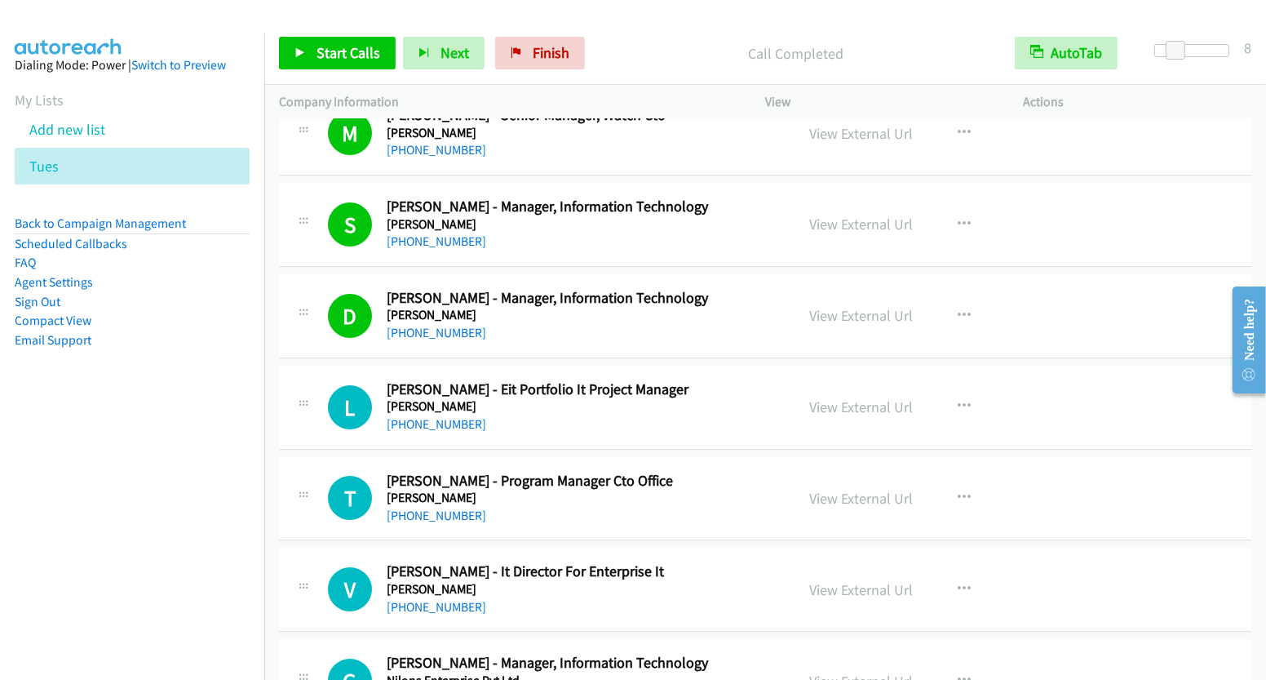
scroll to position [5632, 0]
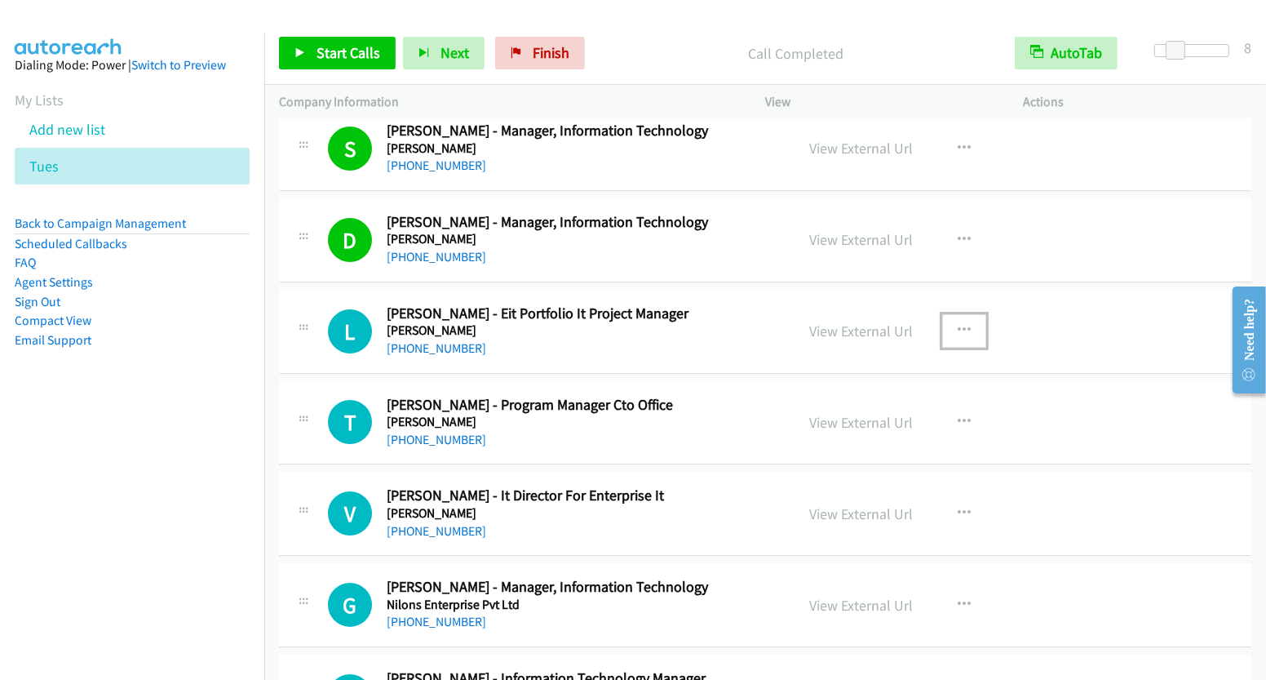
click at [959, 324] on icon "button" at bounding box center [964, 330] width 13 height 13
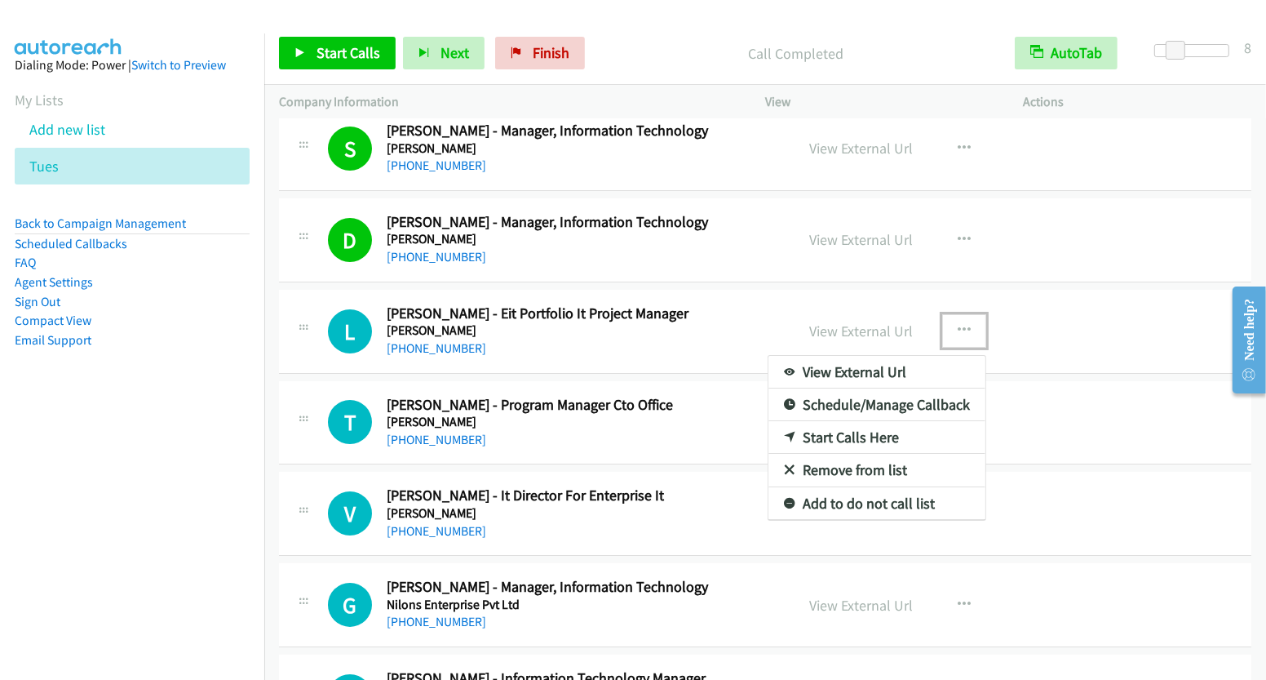
click at [865, 421] on link "Start Calls Here" at bounding box center [876, 437] width 217 height 33
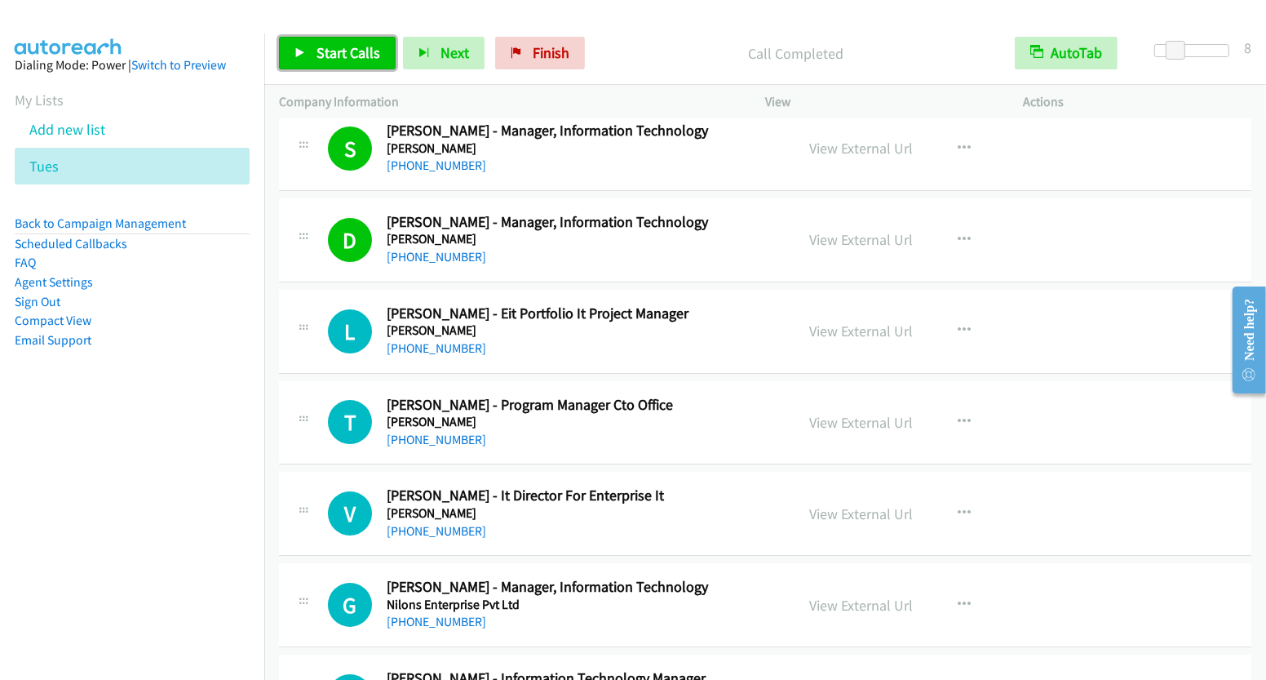
click at [331, 54] on span "Start Calls" at bounding box center [349, 52] width 64 height 19
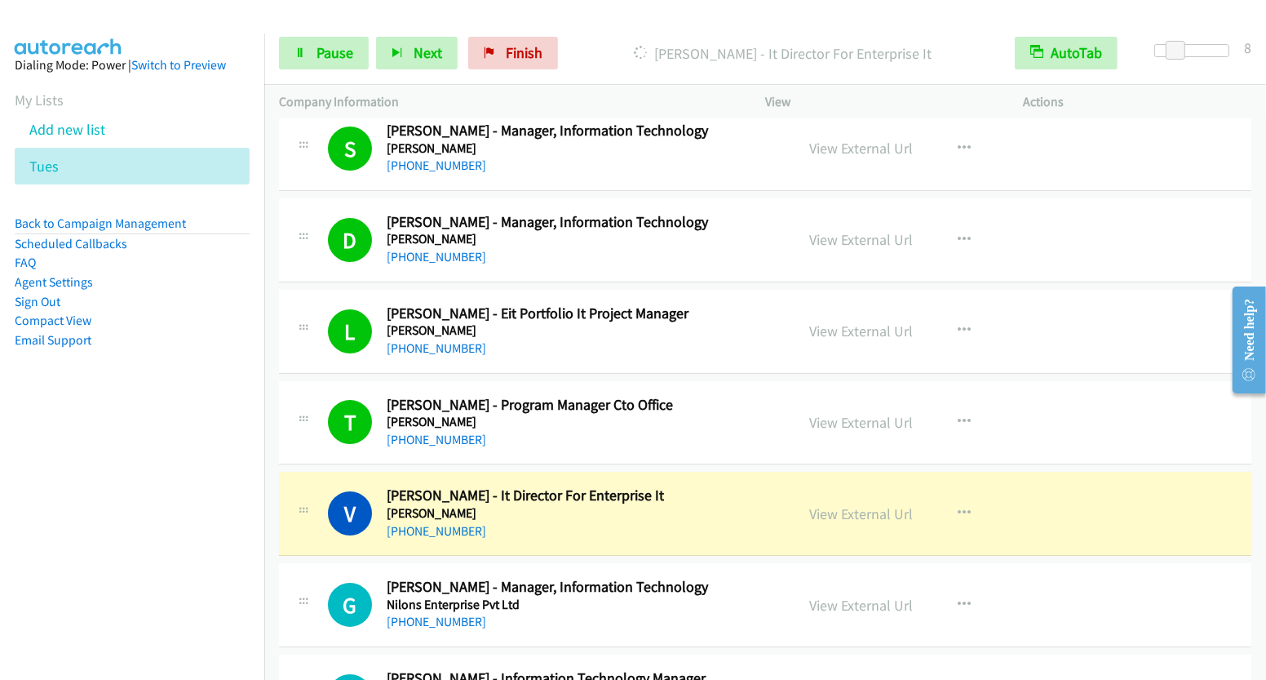
scroll to position [5775, 0]
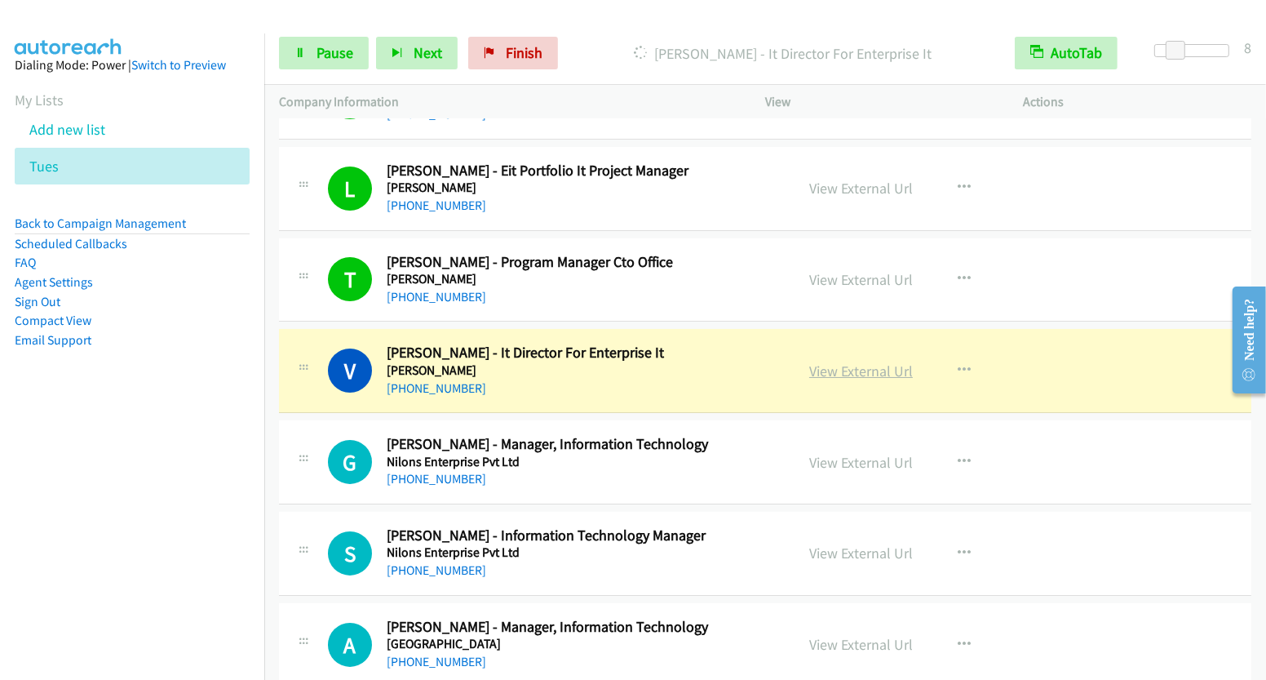
click at [852, 361] on link "View External Url" at bounding box center [861, 370] width 104 height 19
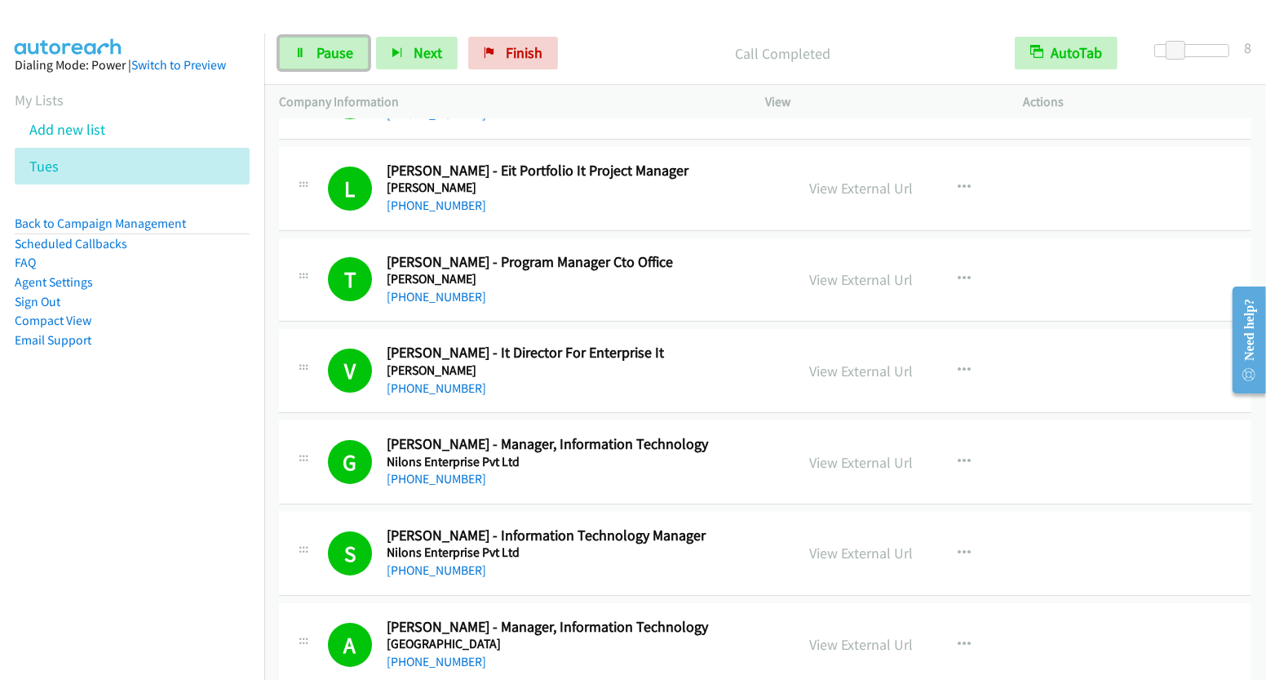
drag, startPoint x: 331, startPoint y: 48, endPoint x: 367, endPoint y: 71, distance: 42.5
click at [331, 48] on span "Pause" at bounding box center [335, 52] width 37 height 19
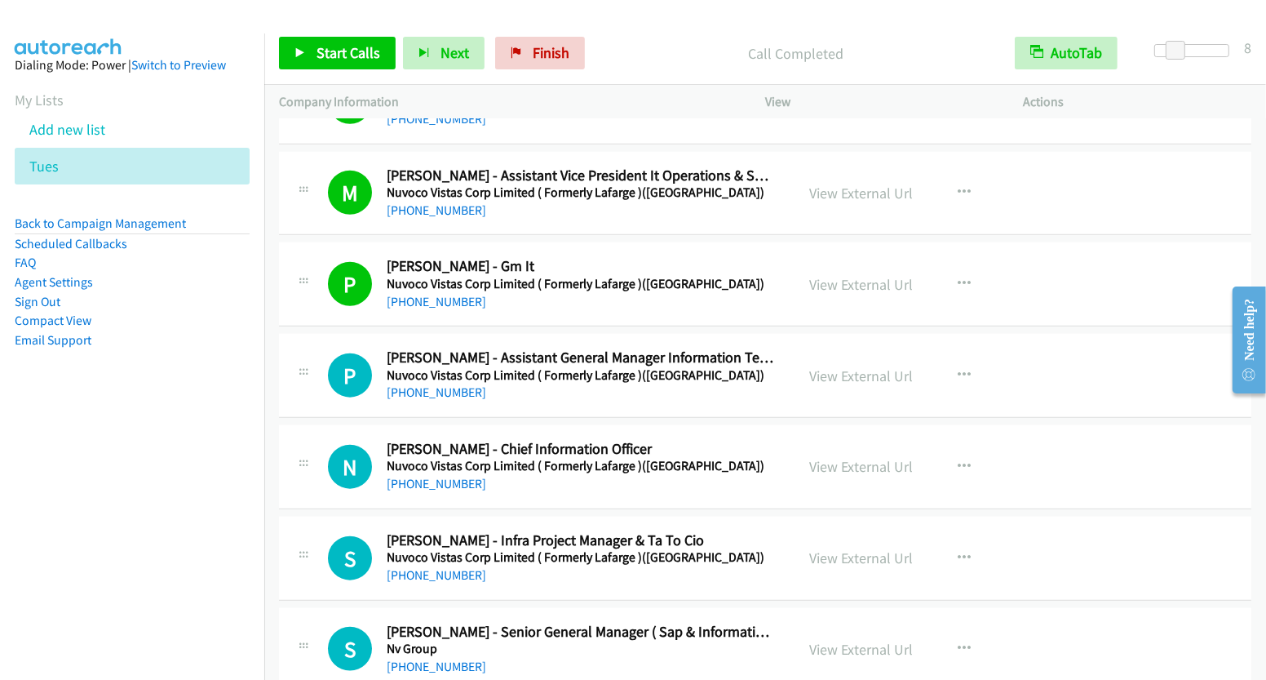
scroll to position [7331, 0]
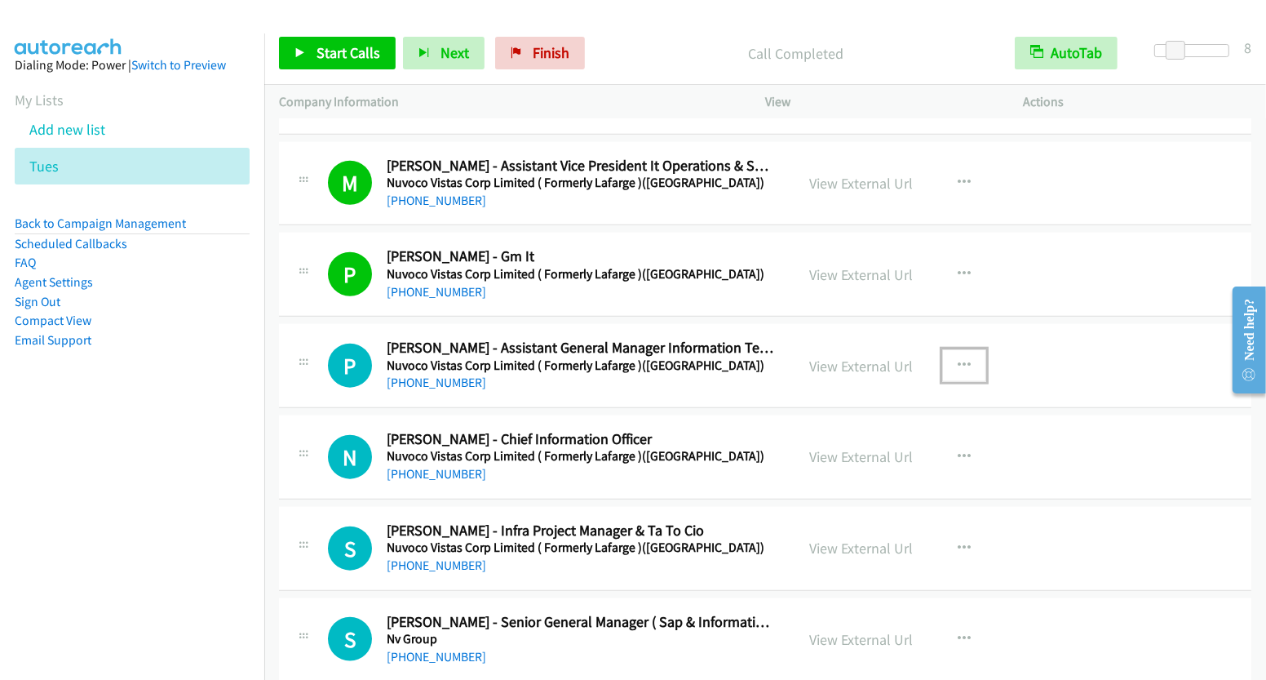
click at [958, 359] on icon "button" at bounding box center [964, 365] width 13 height 13
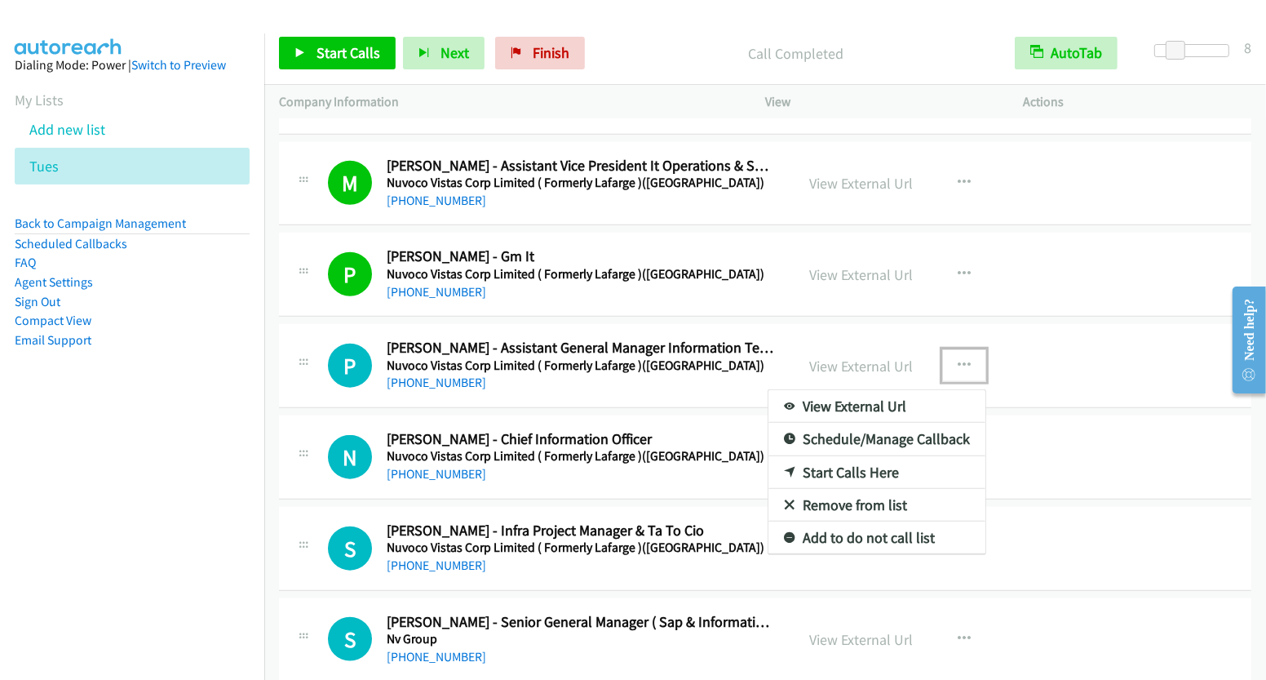
click at [843, 456] on link "Start Calls Here" at bounding box center [876, 472] width 217 height 33
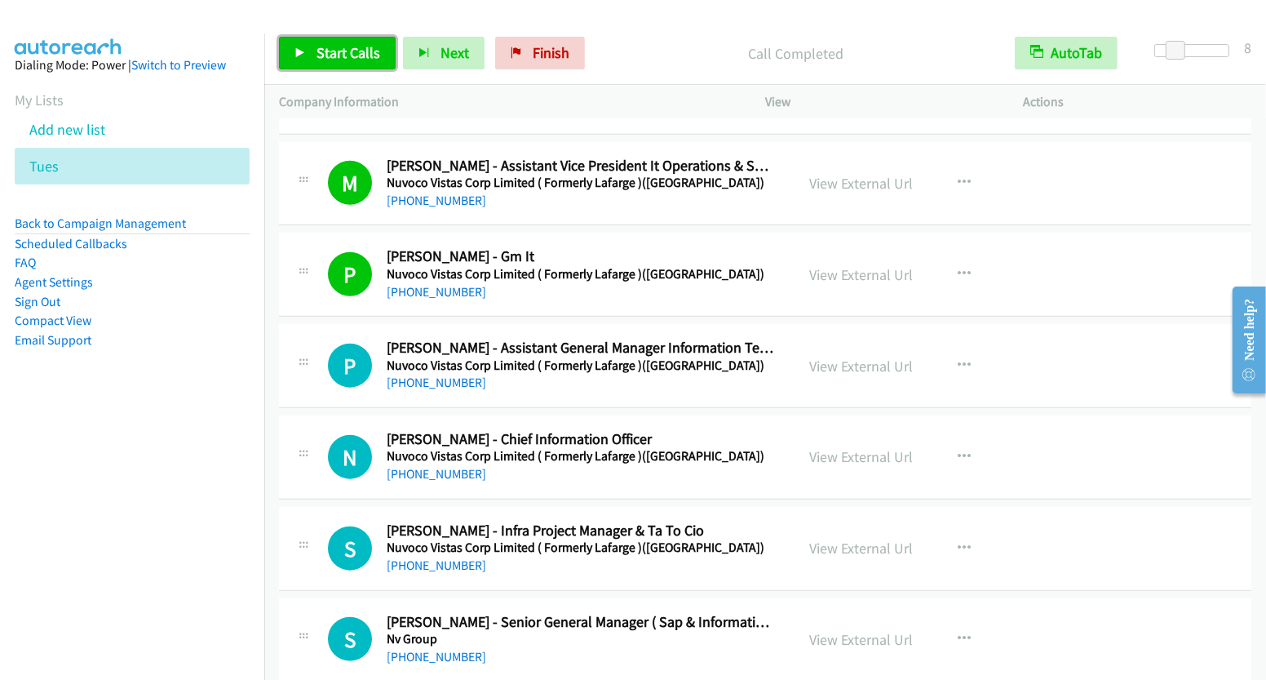
click at [354, 53] on span "Start Calls" at bounding box center [349, 52] width 64 height 19
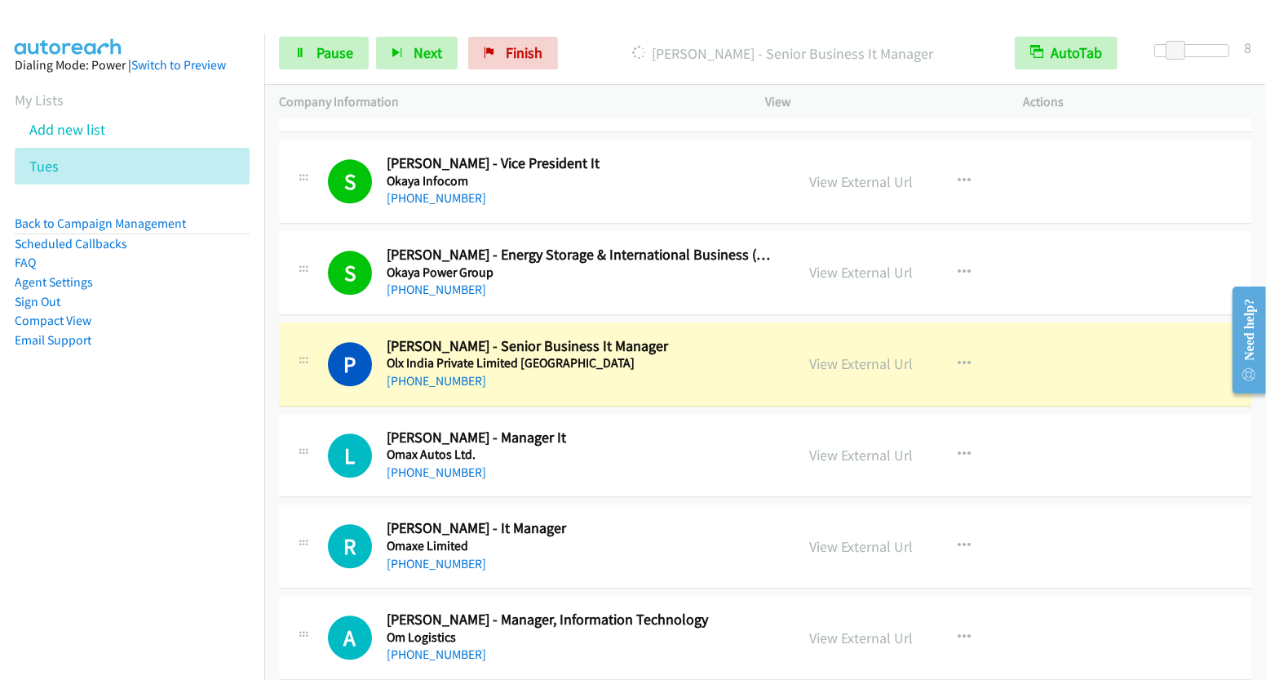
scroll to position [9458, 0]
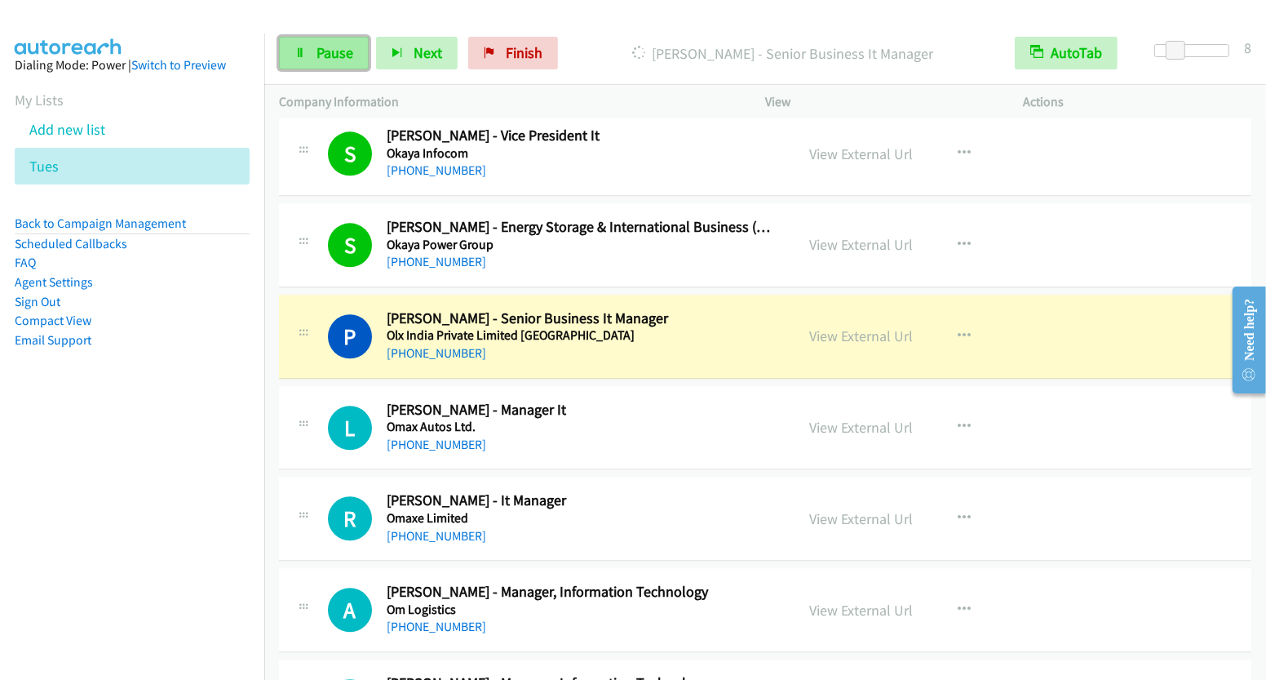
click at [343, 49] on span "Pause" at bounding box center [335, 52] width 37 height 19
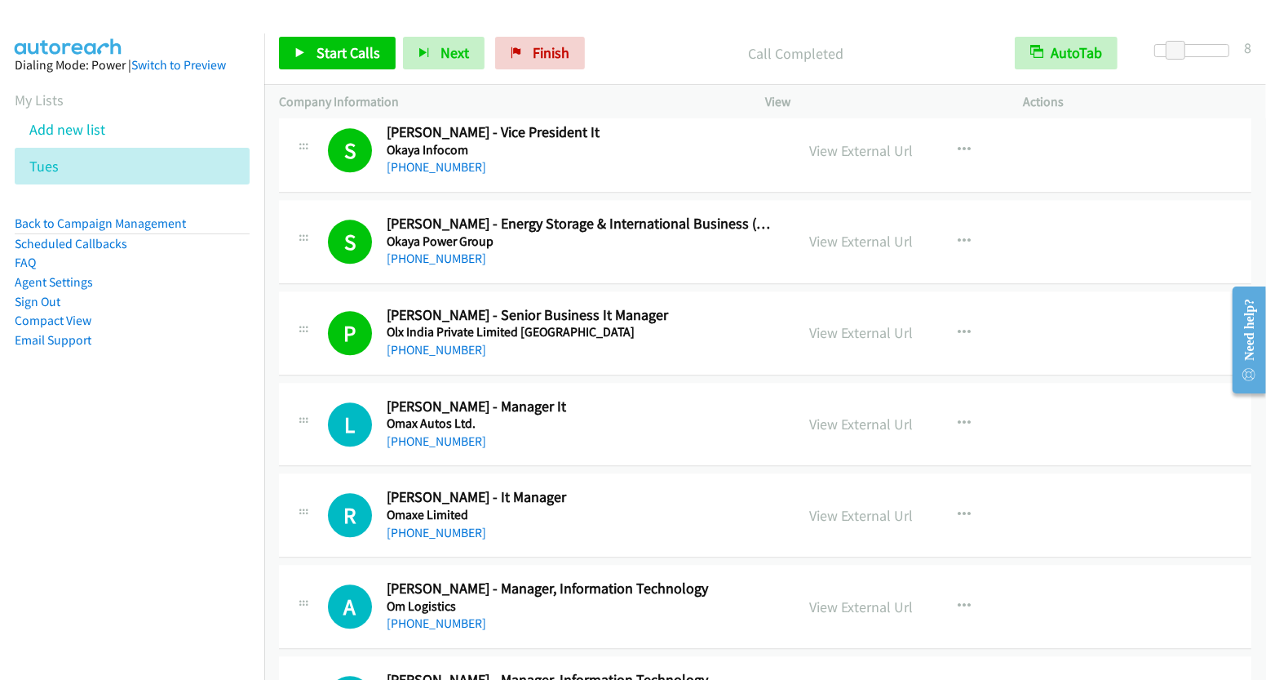
scroll to position [9466, 0]
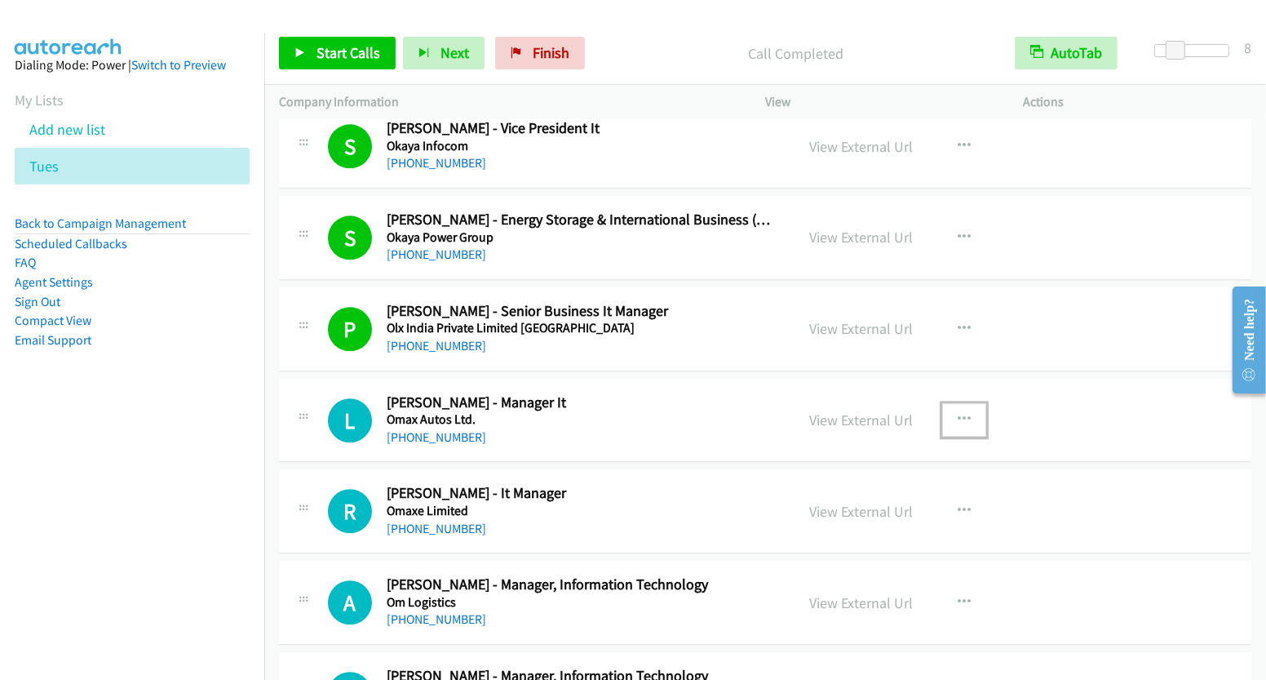
click at [958, 413] on icon "button" at bounding box center [964, 419] width 13 height 13
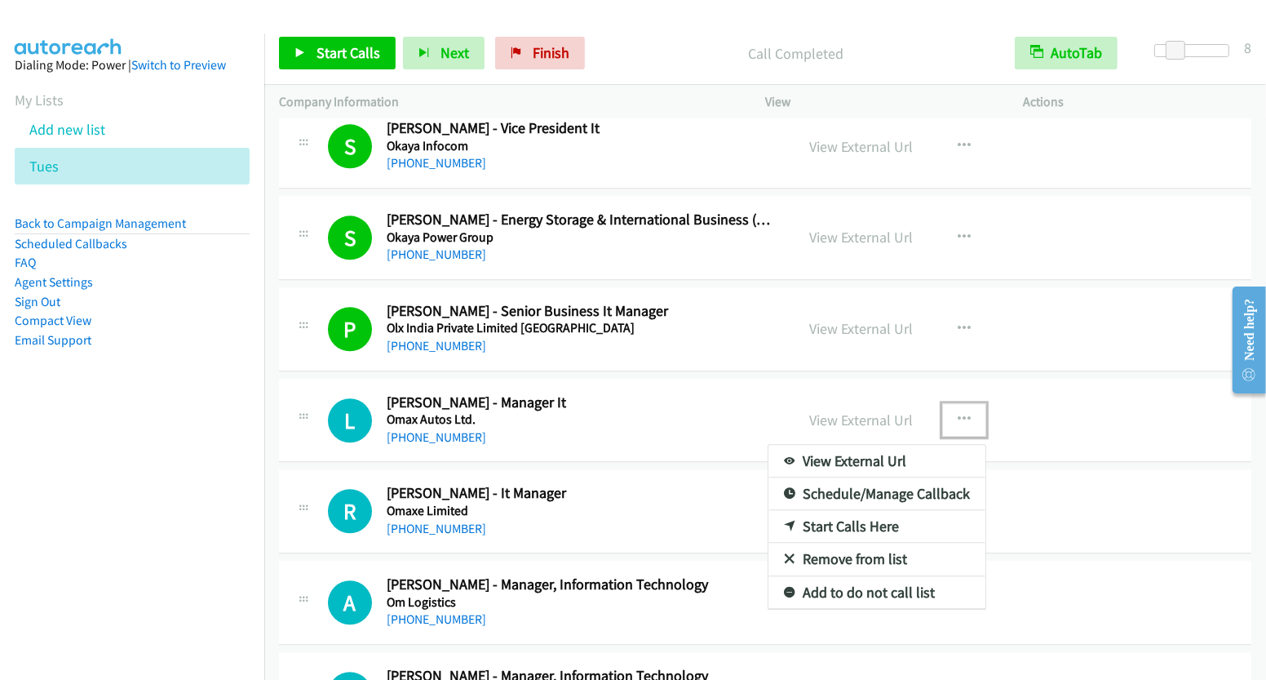
click at [884, 510] on link "Start Calls Here" at bounding box center [876, 526] width 217 height 33
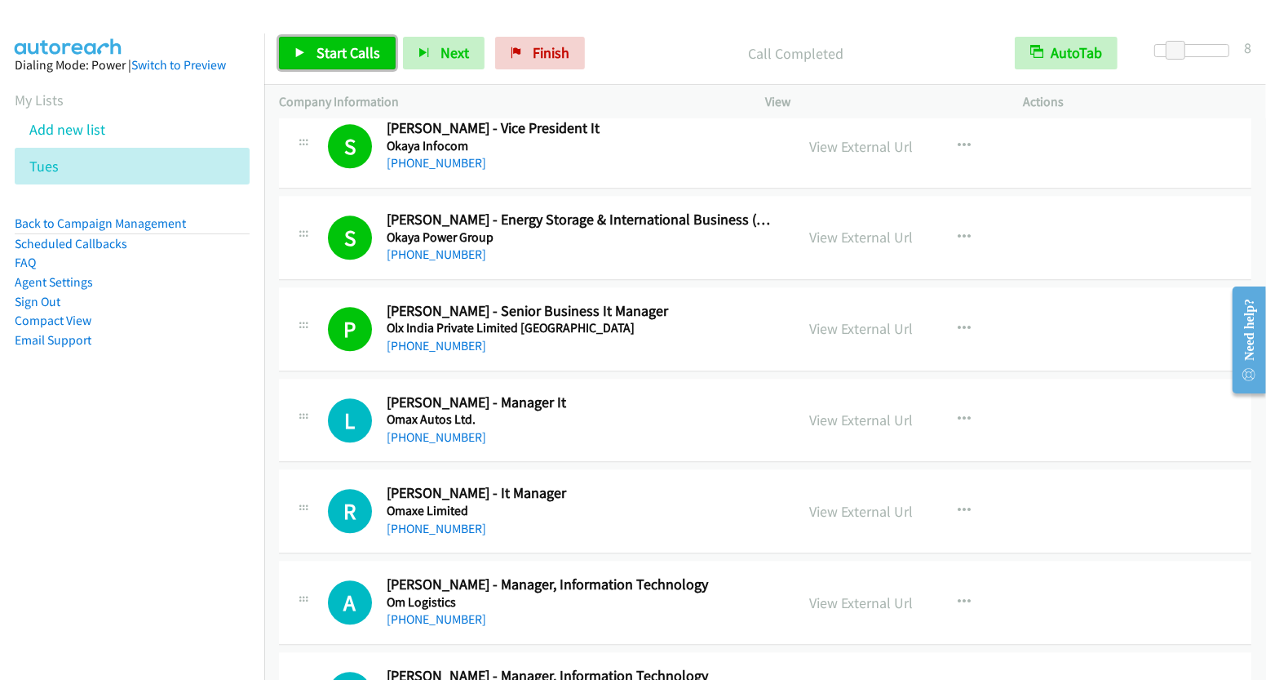
click at [368, 49] on span "Start Calls" at bounding box center [349, 52] width 64 height 19
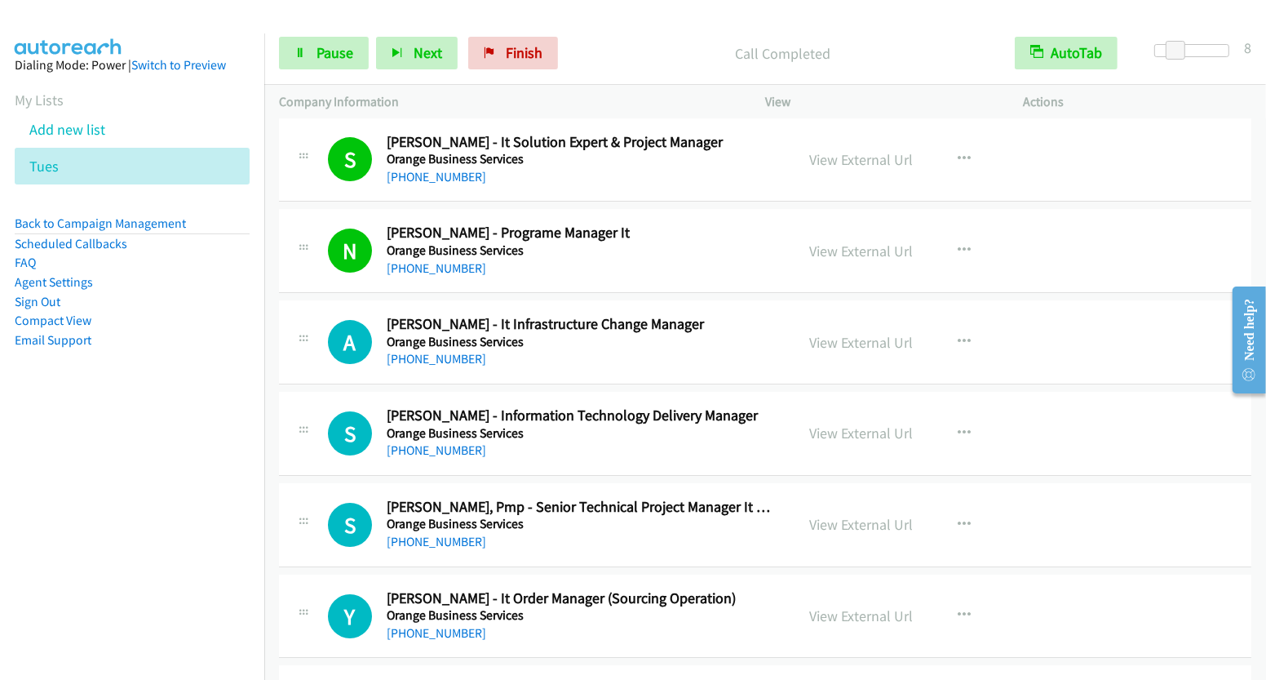
scroll to position [10760, 0]
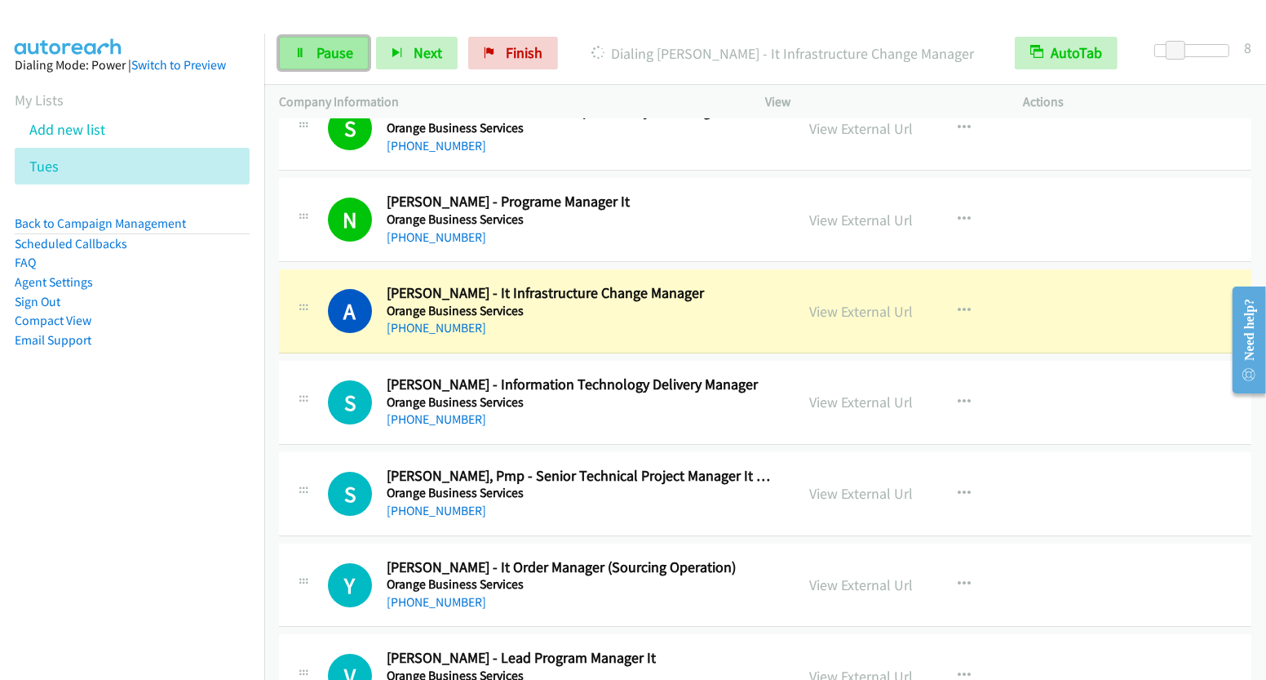
click at [326, 60] on span "Pause" at bounding box center [335, 52] width 37 height 19
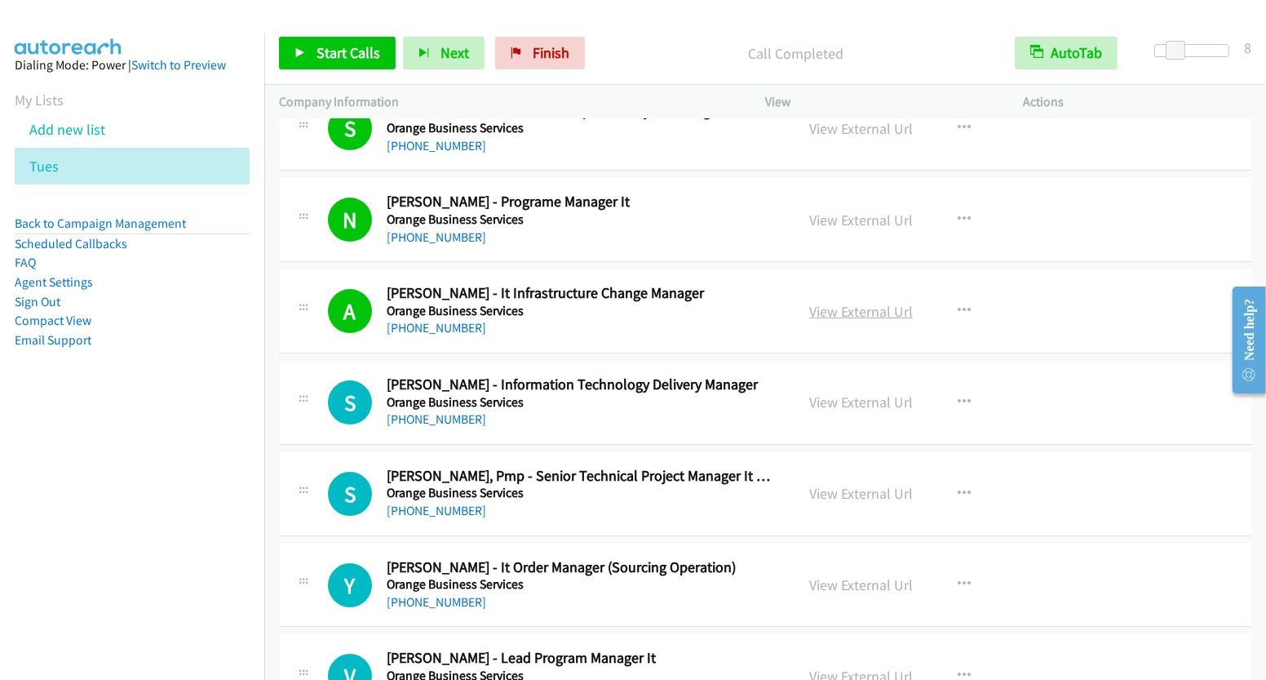
click at [879, 302] on link "View External Url" at bounding box center [861, 311] width 104 height 19
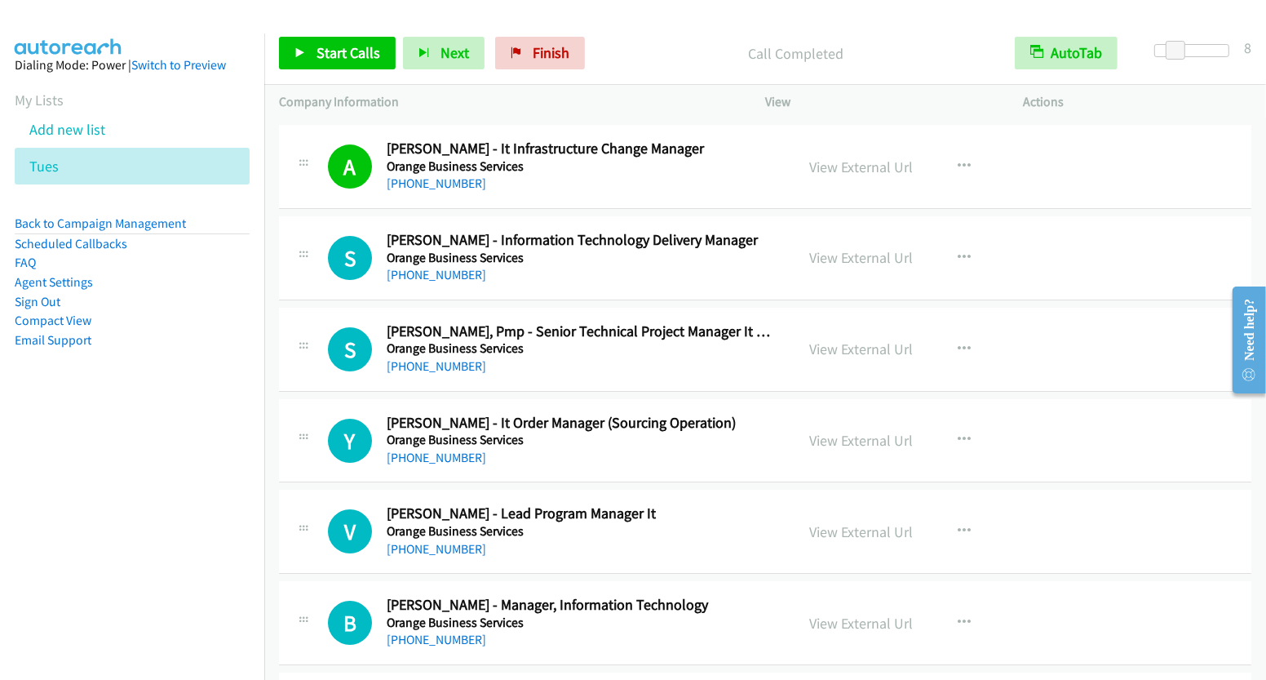
scroll to position [10866, 0]
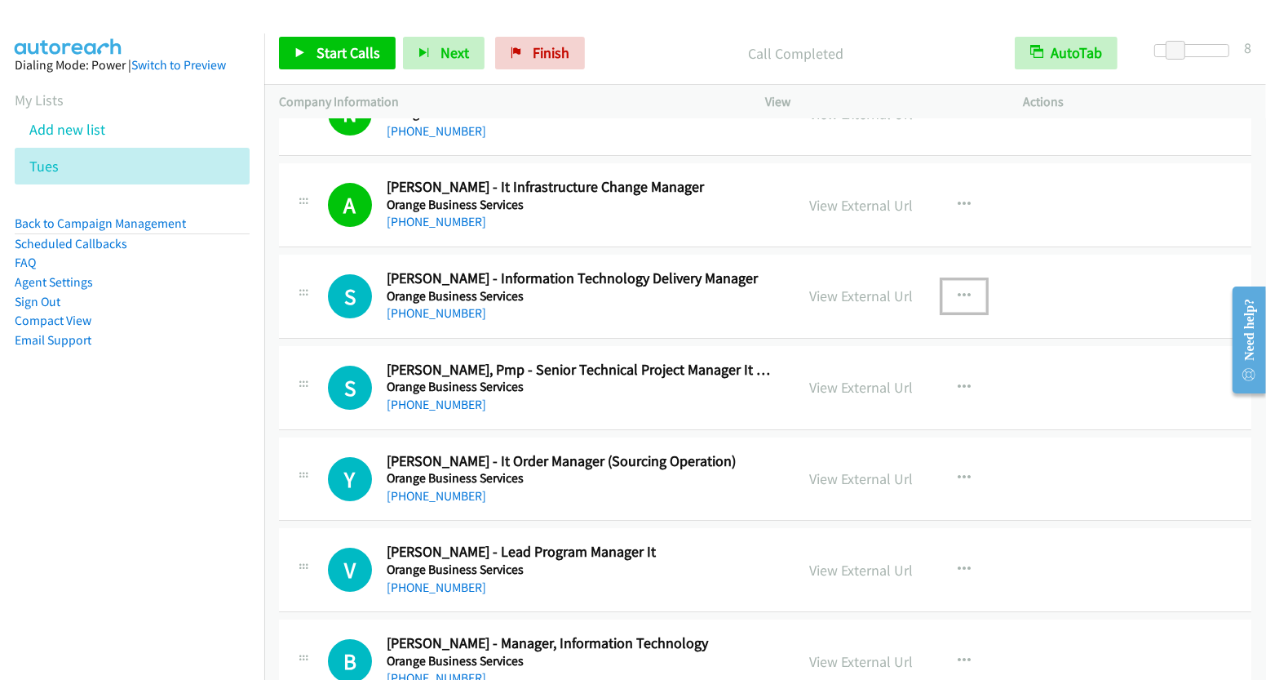
click at [959, 290] on icon "button" at bounding box center [964, 296] width 13 height 13
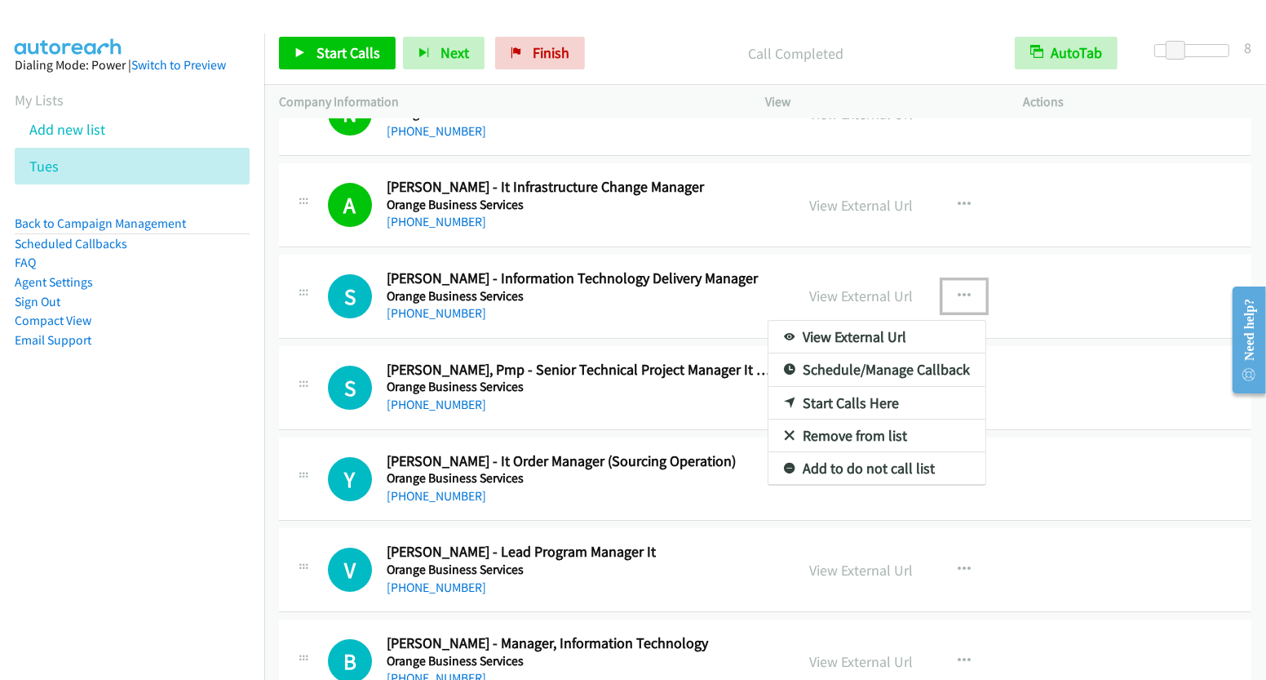
click at [1136, 375] on div at bounding box center [633, 340] width 1266 height 680
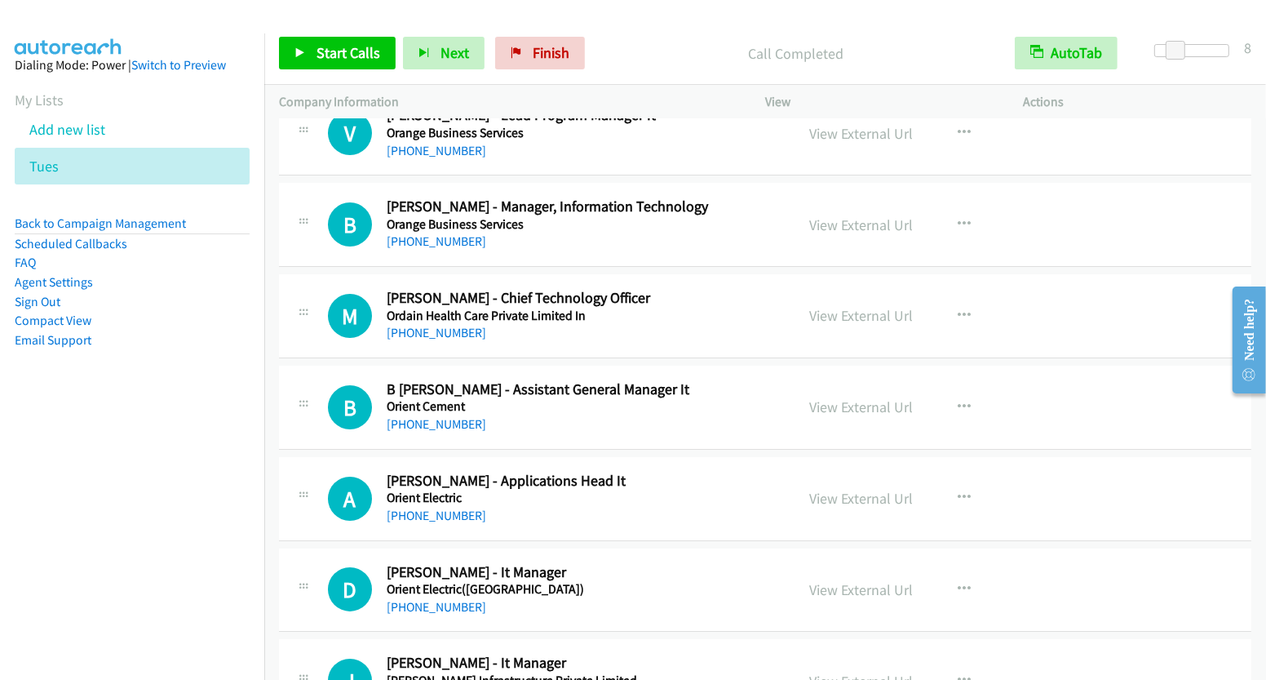
scroll to position [11299, 0]
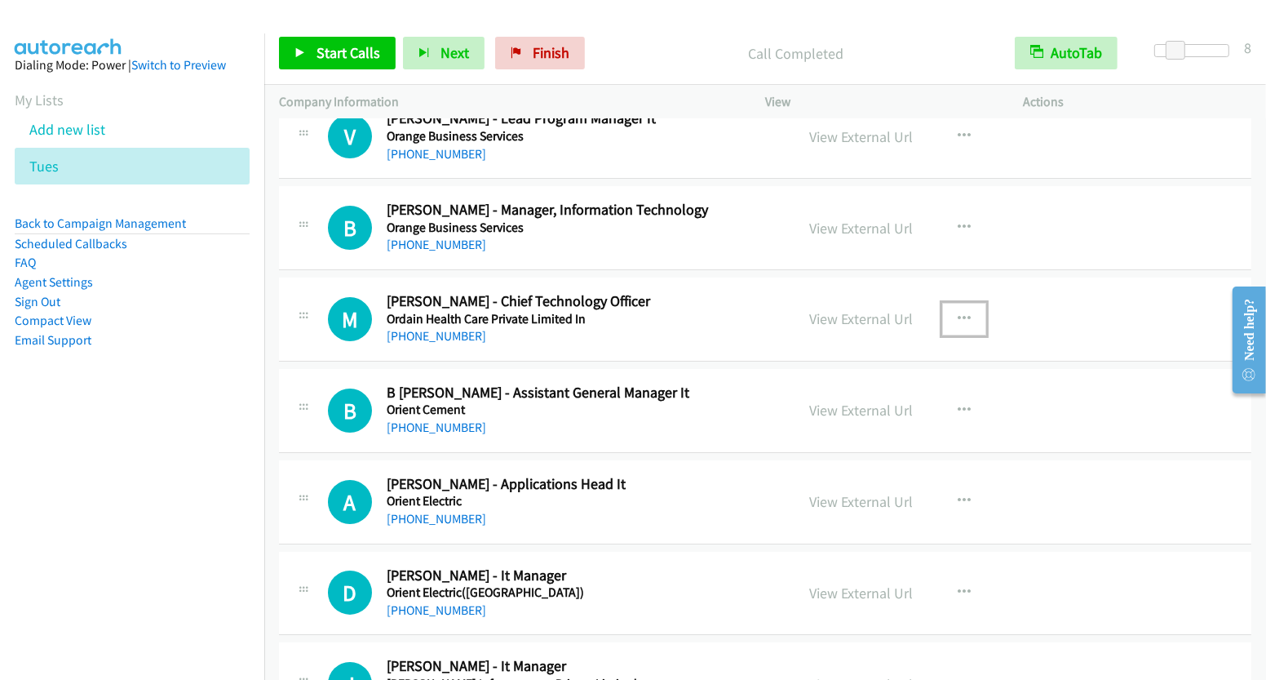
click at [958, 312] on icon "button" at bounding box center [964, 318] width 13 height 13
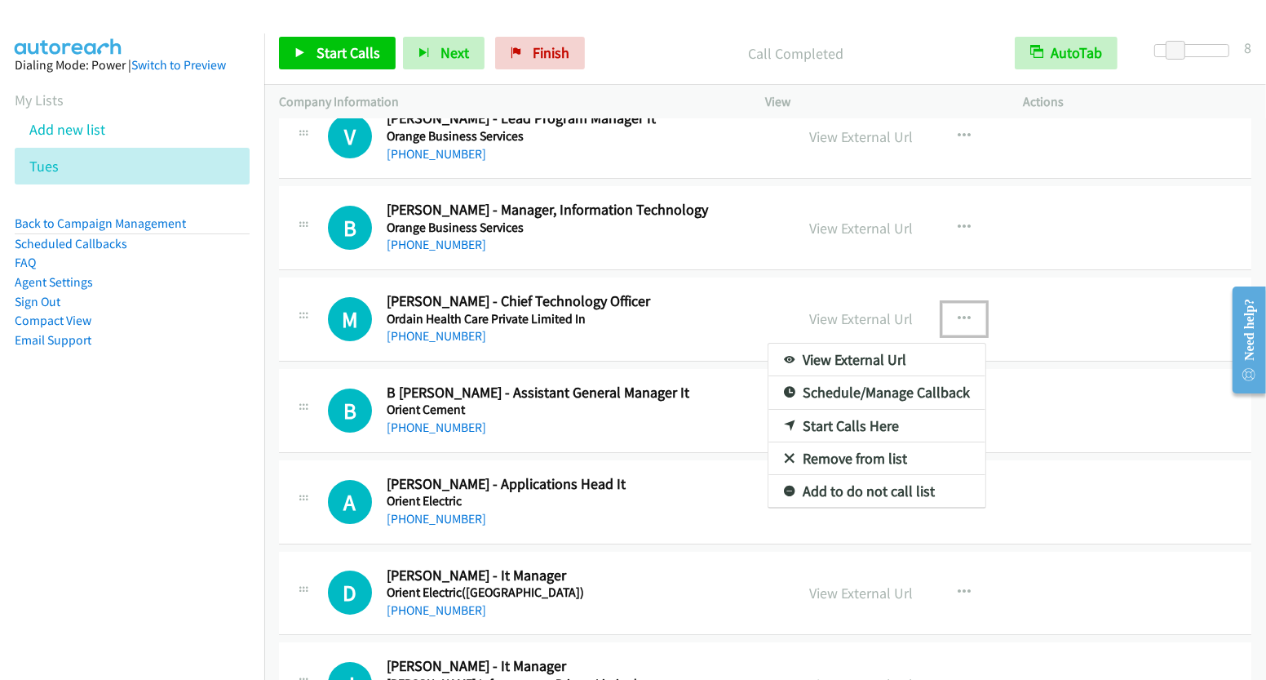
click at [868, 410] on link "Start Calls Here" at bounding box center [876, 426] width 217 height 33
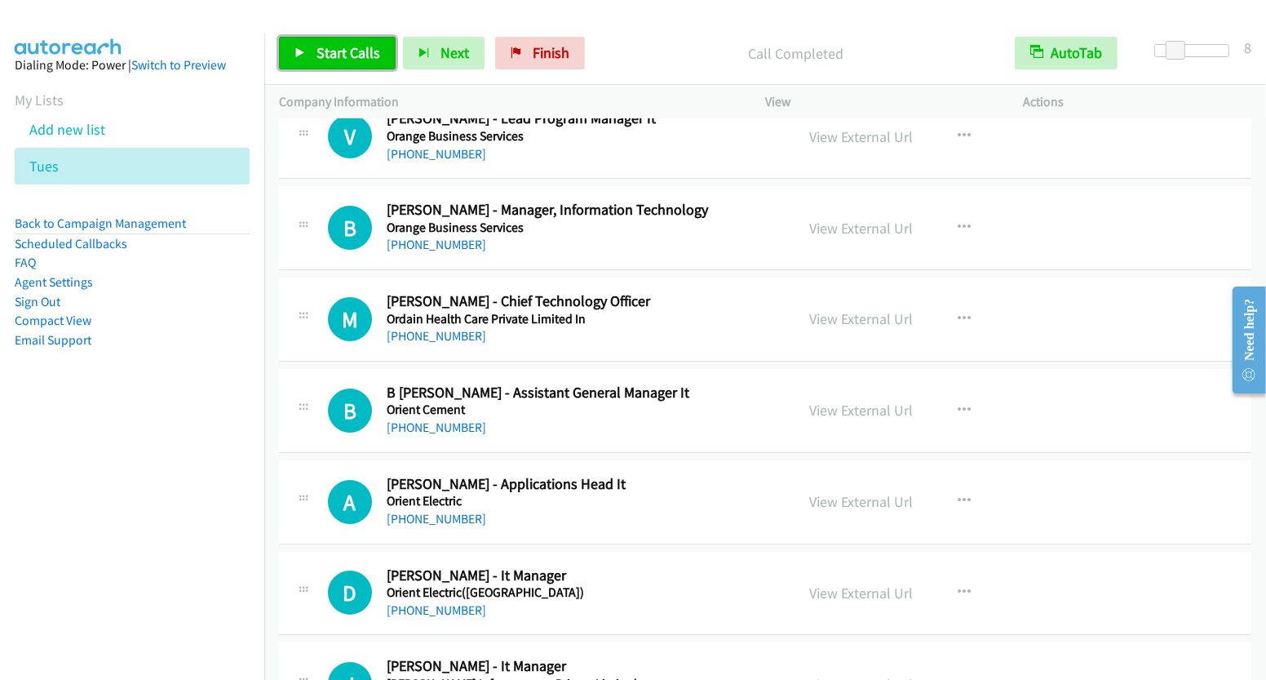
click at [322, 62] on link "Start Calls" at bounding box center [337, 53] width 117 height 33
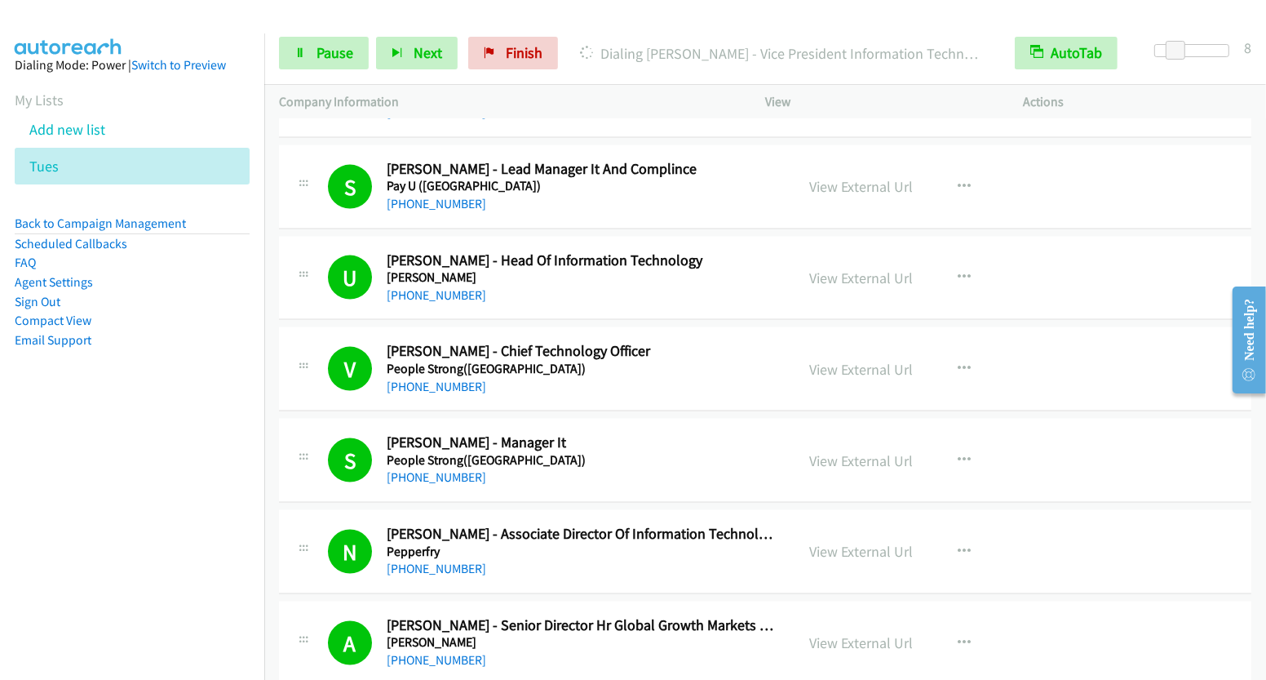
scroll to position [13905, 0]
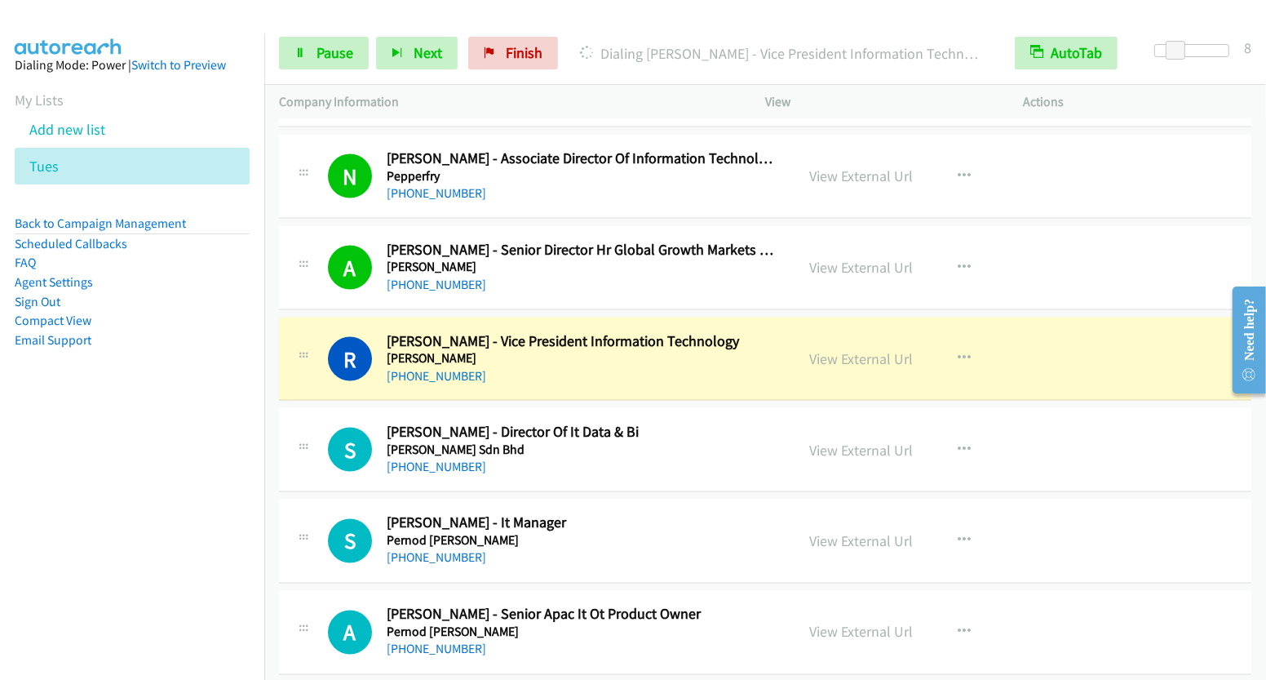
click at [874, 348] on div "View External Url" at bounding box center [861, 359] width 104 height 22
click at [873, 348] on div "View External Url" at bounding box center [861, 359] width 104 height 22
click at [873, 349] on link "View External Url" at bounding box center [861, 358] width 104 height 19
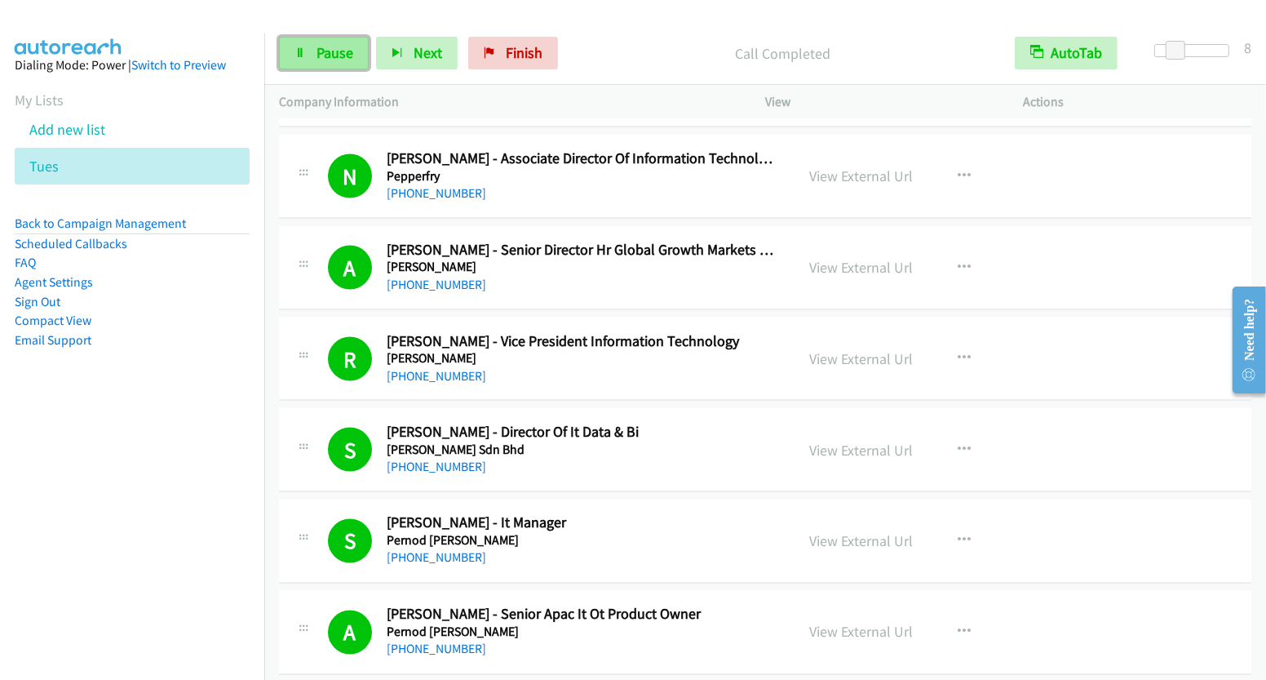
click at [331, 46] on span "Pause" at bounding box center [335, 52] width 37 height 19
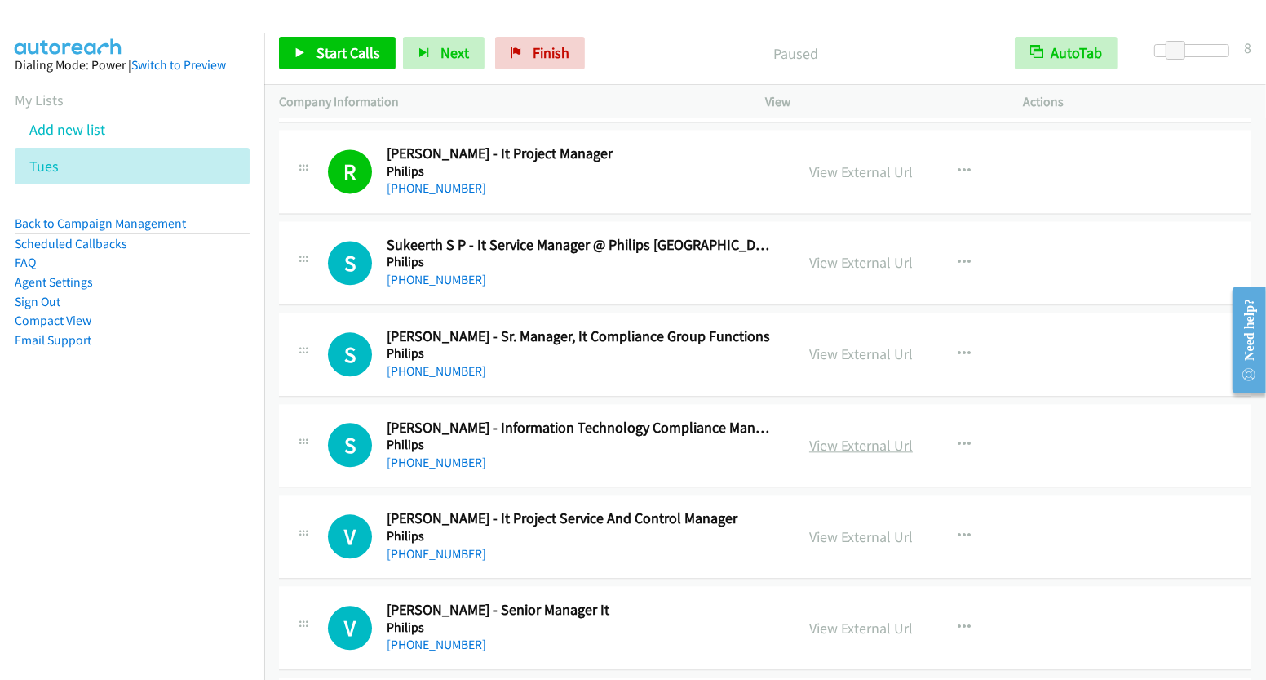
scroll to position [14824, 0]
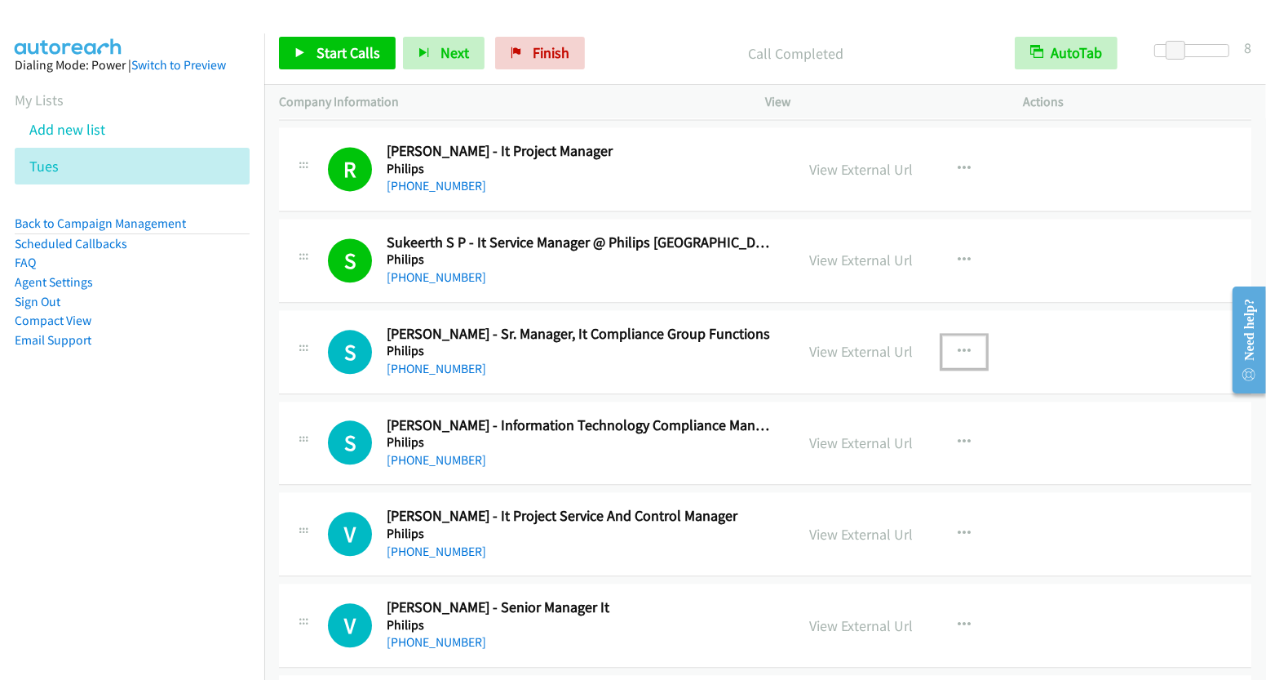
click at [952, 335] on button "button" at bounding box center [964, 351] width 44 height 33
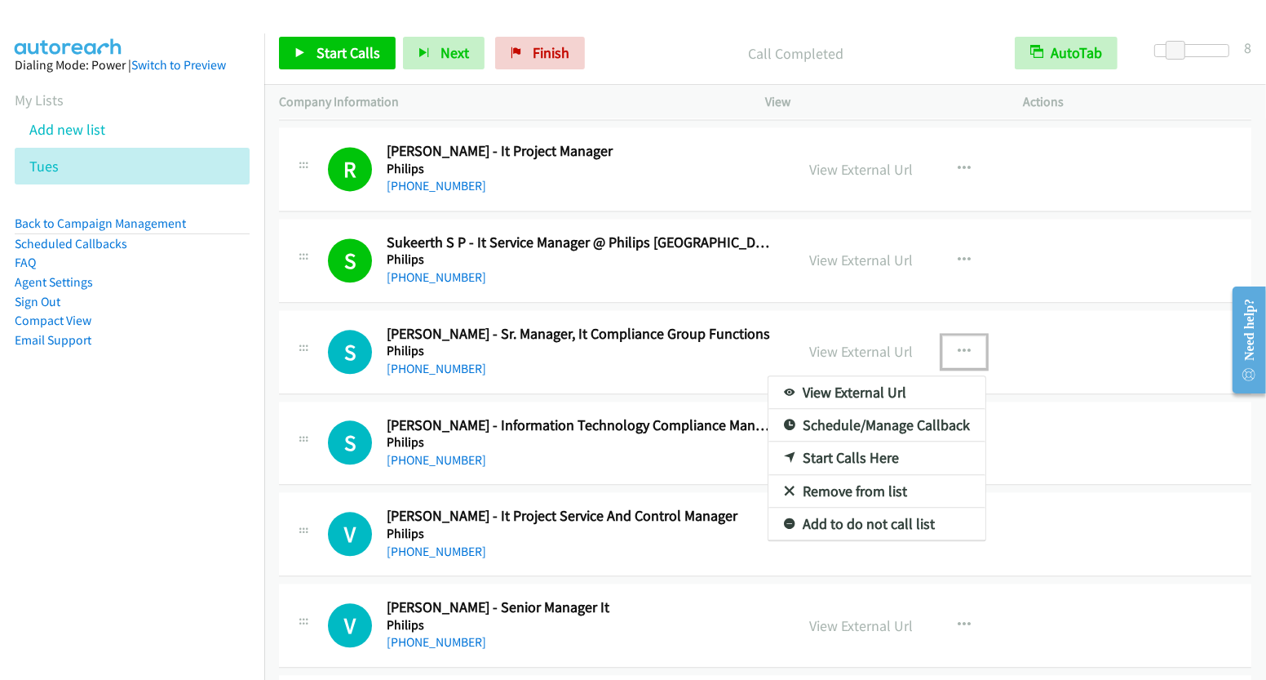
click at [853, 441] on link "Start Calls Here" at bounding box center [876, 457] width 217 height 33
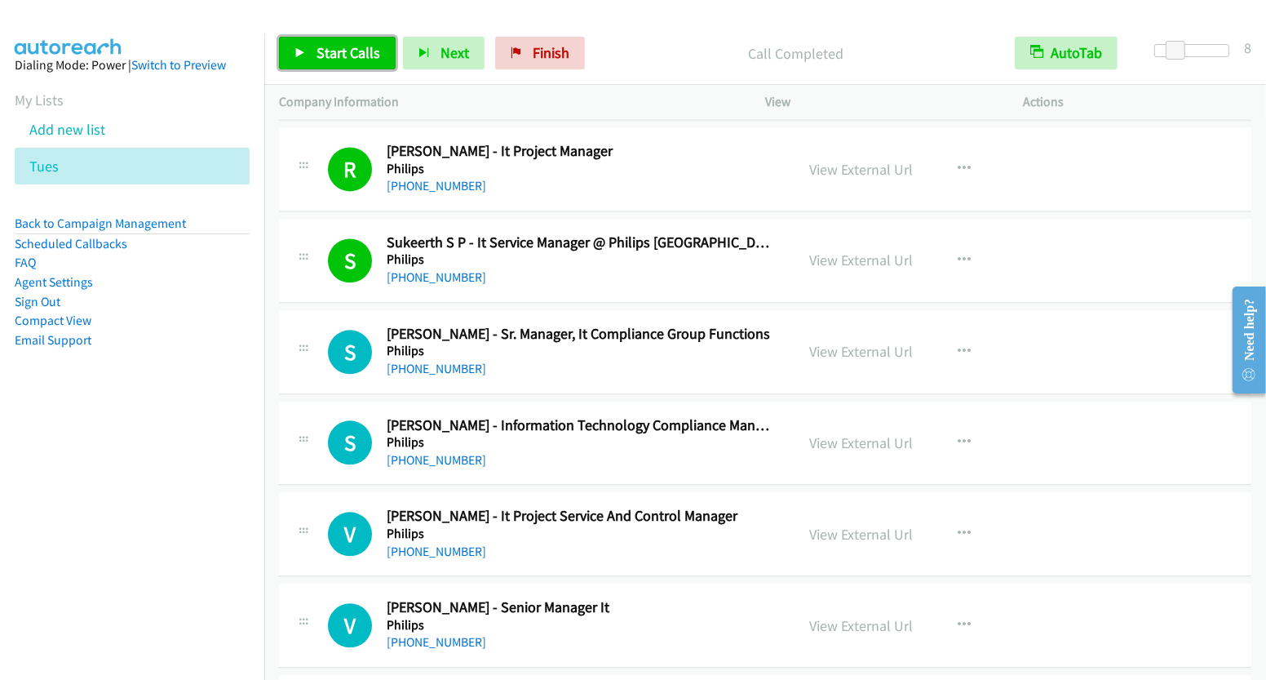
click at [348, 55] on span "Start Calls" at bounding box center [349, 52] width 64 height 19
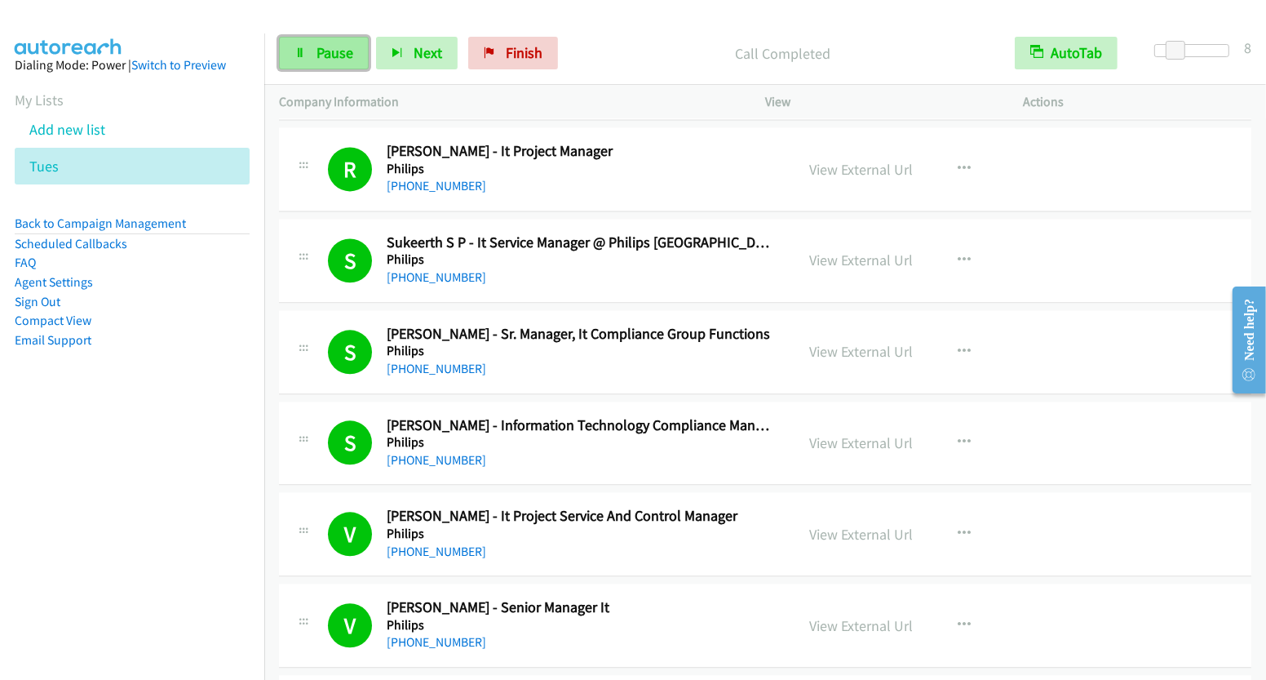
click at [326, 55] on span "Pause" at bounding box center [335, 52] width 37 height 19
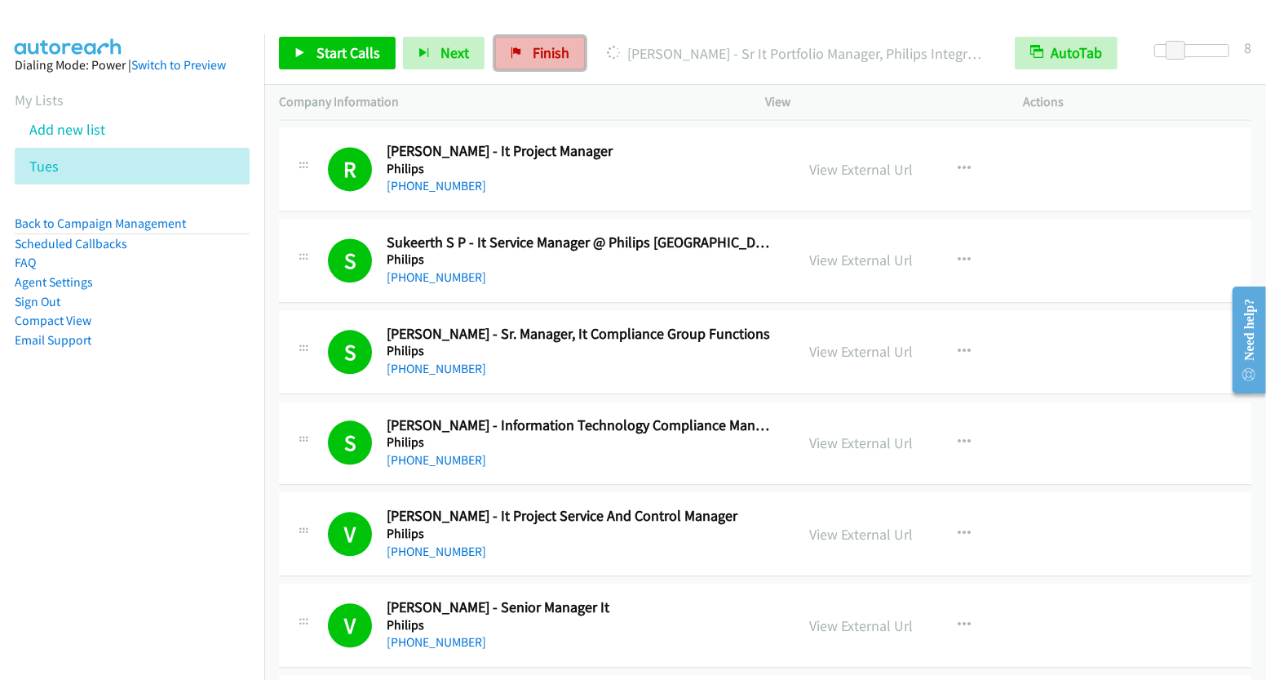
click at [542, 55] on span "Finish" at bounding box center [551, 52] width 37 height 19
